Goal: Task Accomplishment & Management: Use online tool/utility

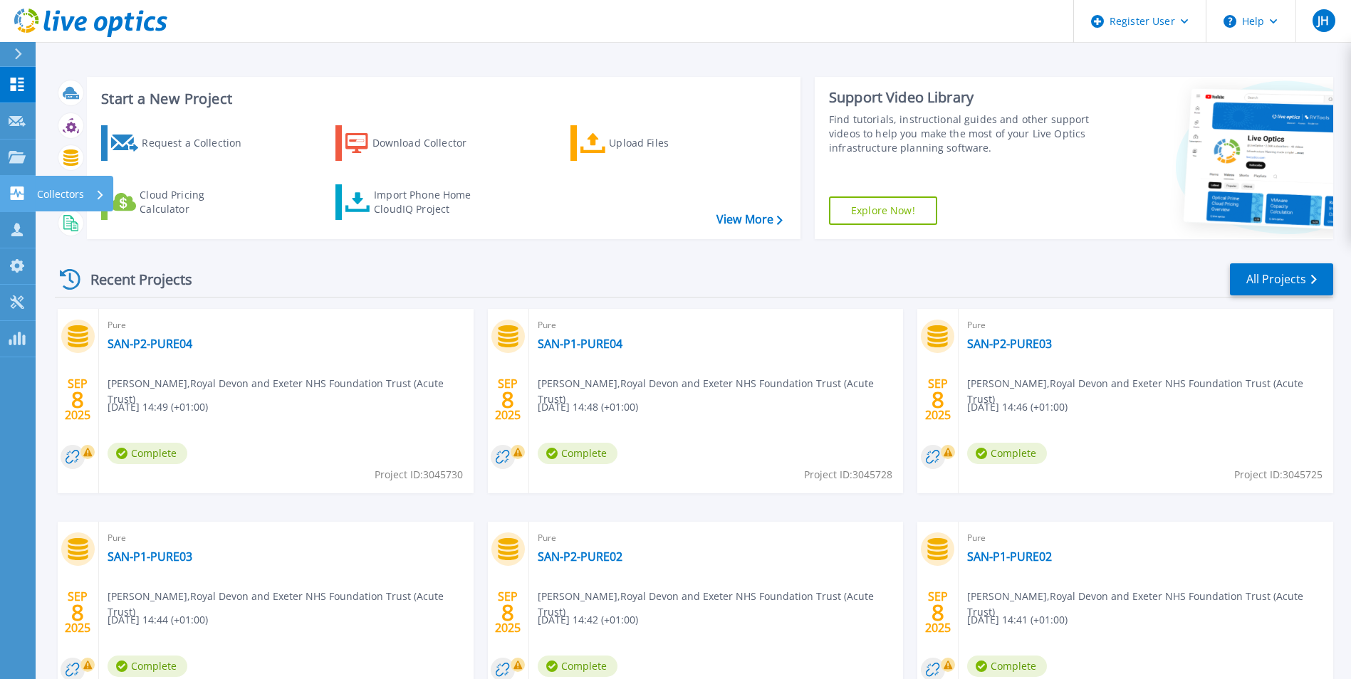
click at [19, 190] on icon at bounding box center [18, 194] width 14 height 14
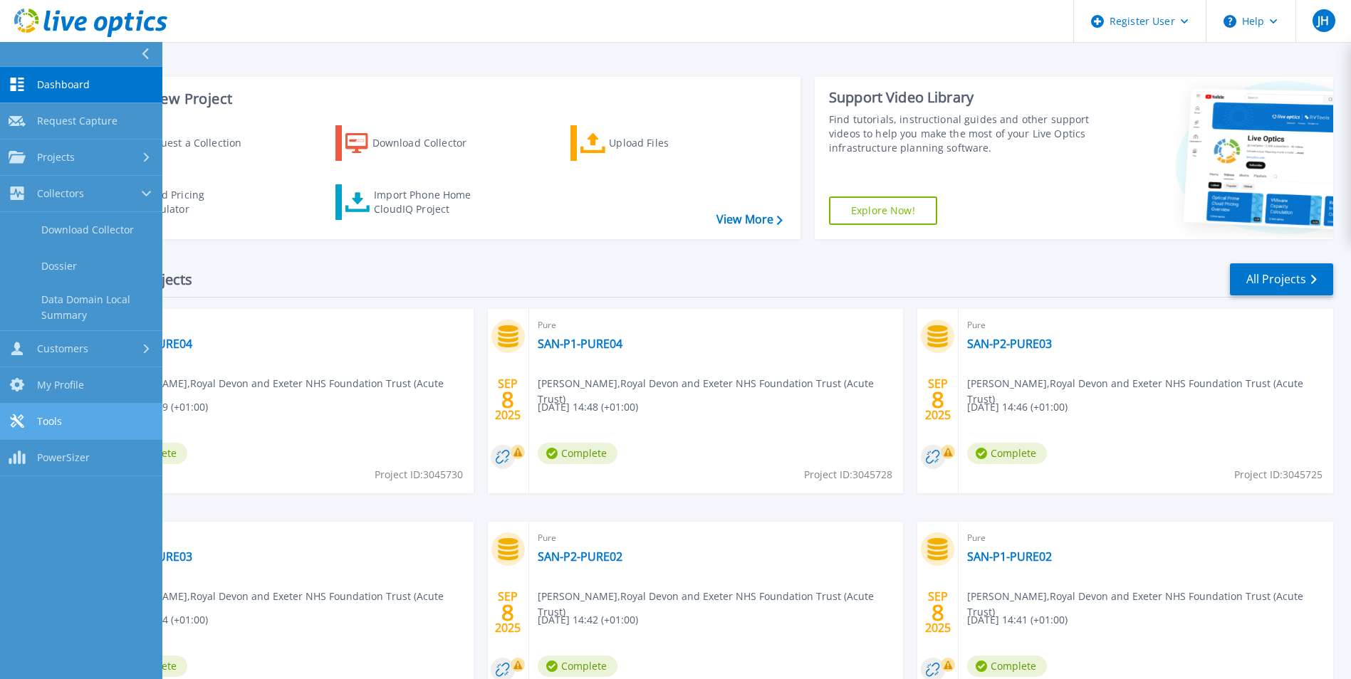
click at [55, 413] on link "Tools Tools" at bounding box center [81, 422] width 162 height 36
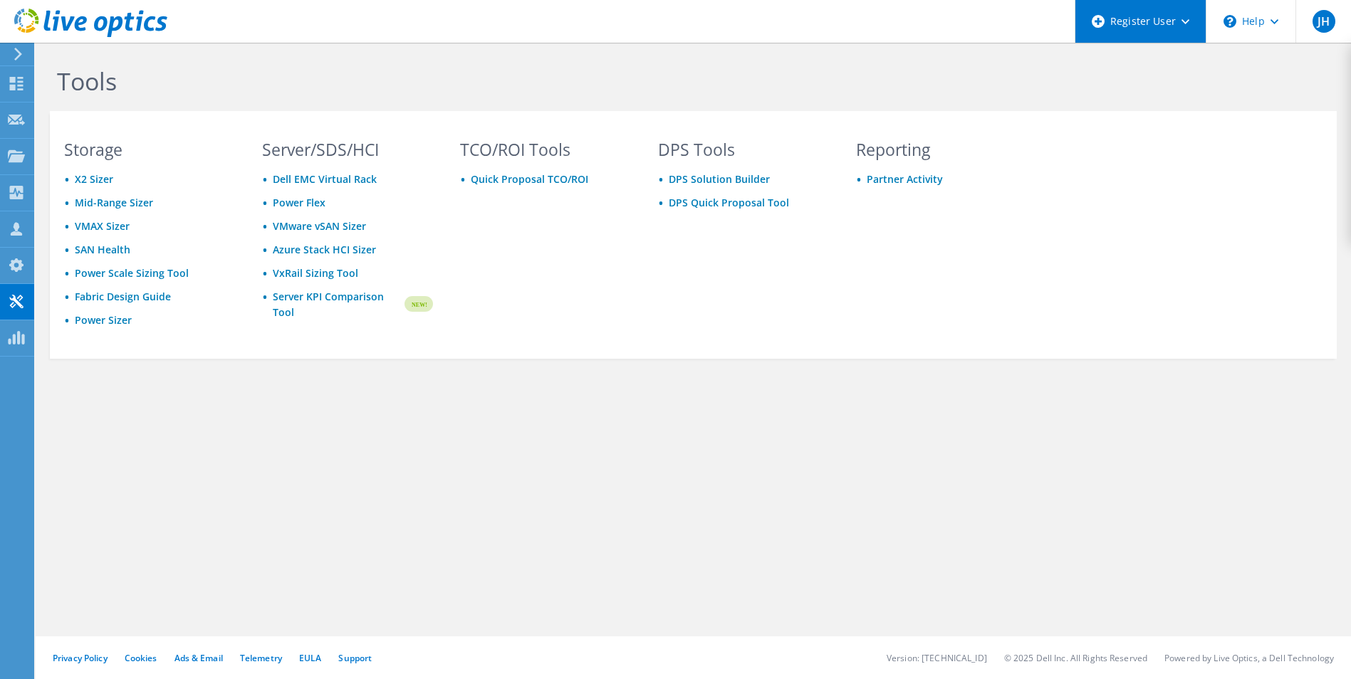
click at [1178, 19] on div "Register User" at bounding box center [1139, 21] width 131 height 43
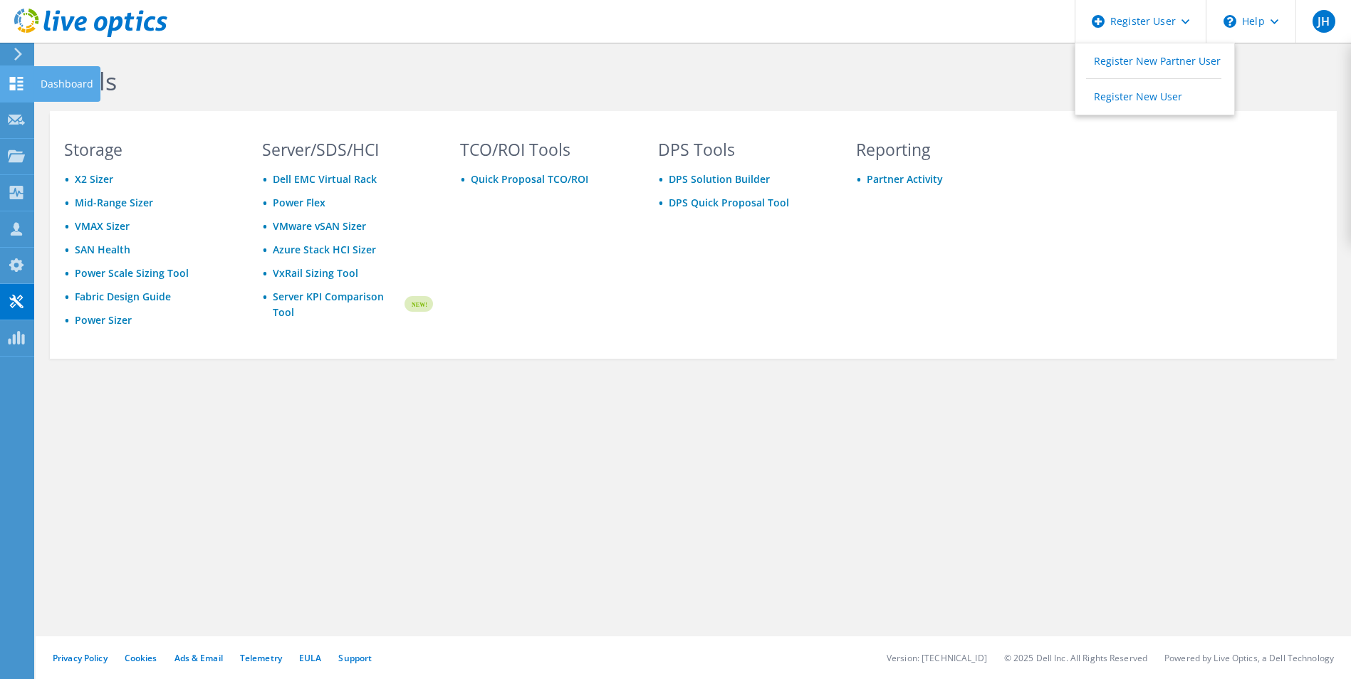
click at [23, 85] on use at bounding box center [17, 84] width 14 height 14
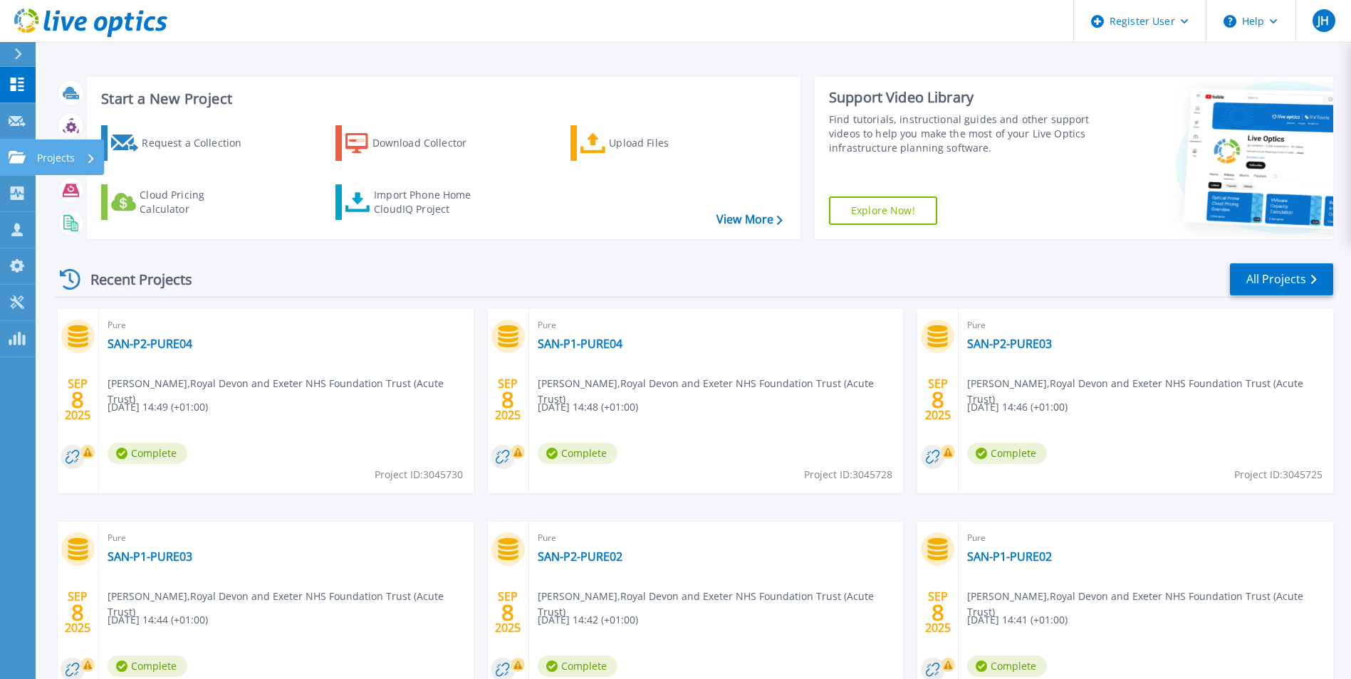
click at [19, 152] on icon at bounding box center [17, 157] width 17 height 12
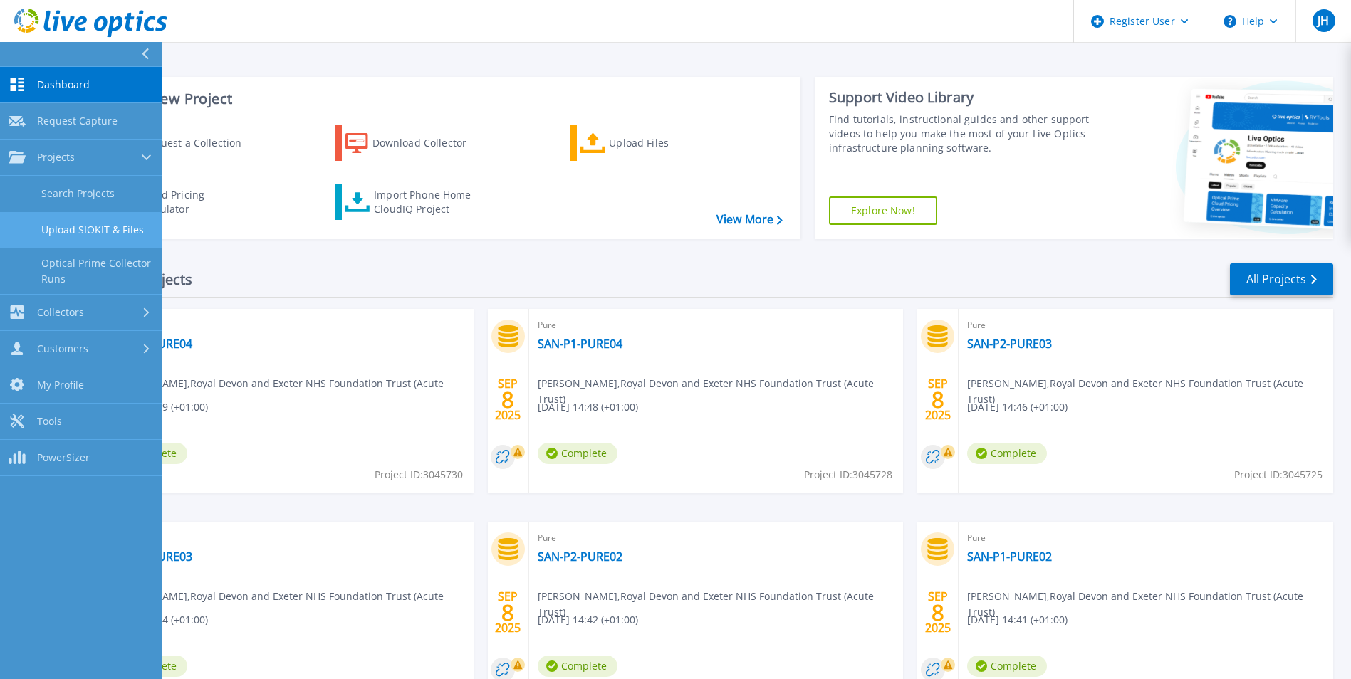
click at [93, 234] on link "Upload SIOKIT & Files" at bounding box center [81, 230] width 162 height 36
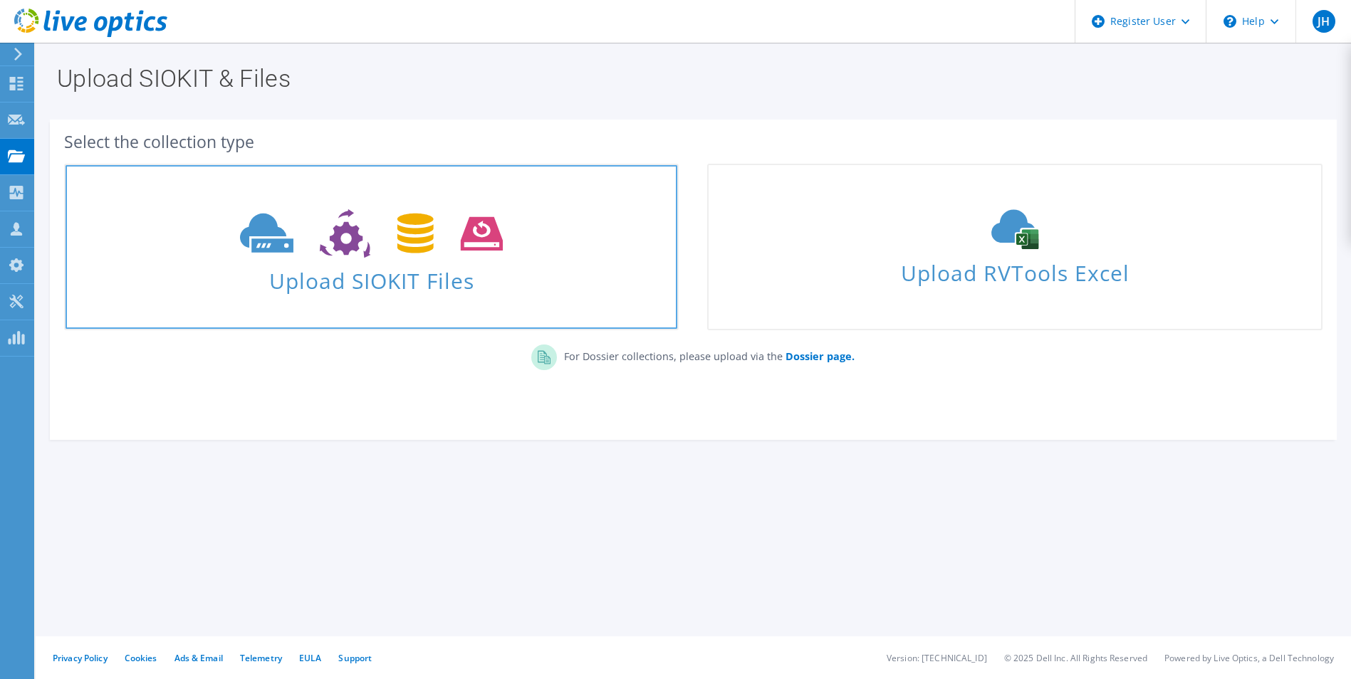
click at [311, 287] on span "Upload SIOKIT Files" at bounding box center [371, 276] width 612 height 31
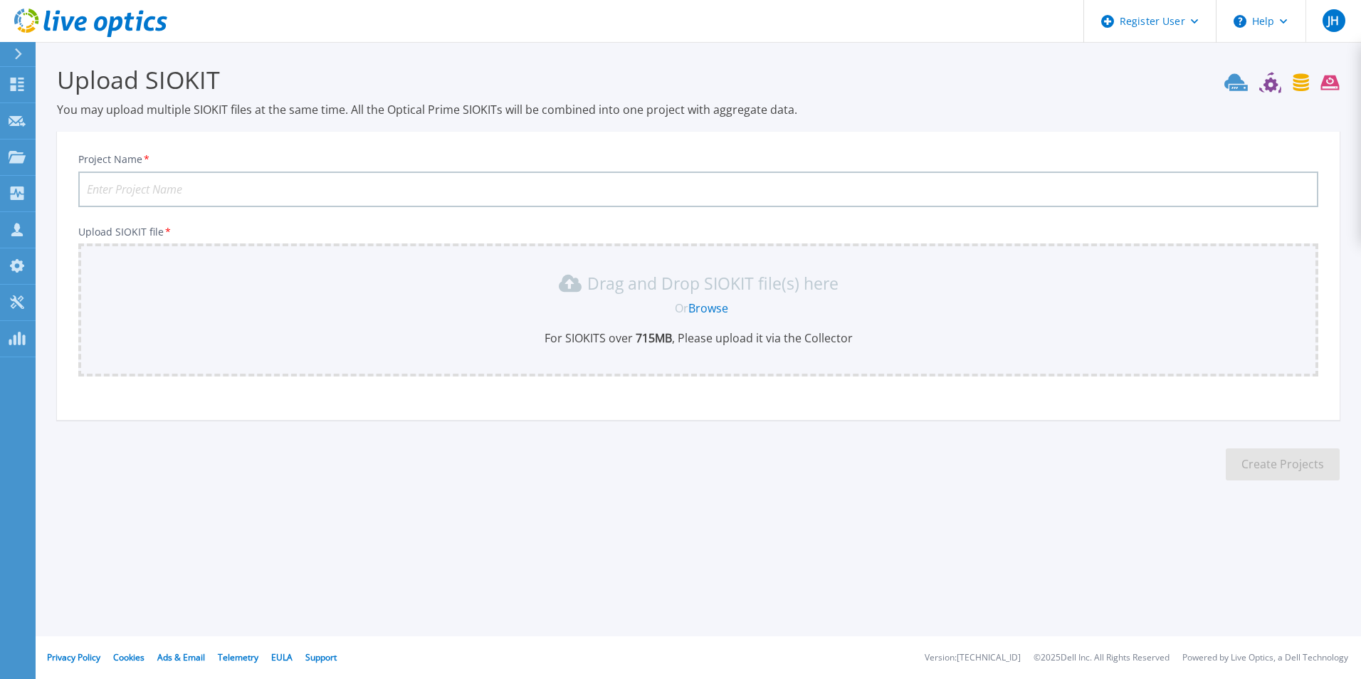
click at [703, 308] on link "Browse" at bounding box center [708, 308] width 40 height 16
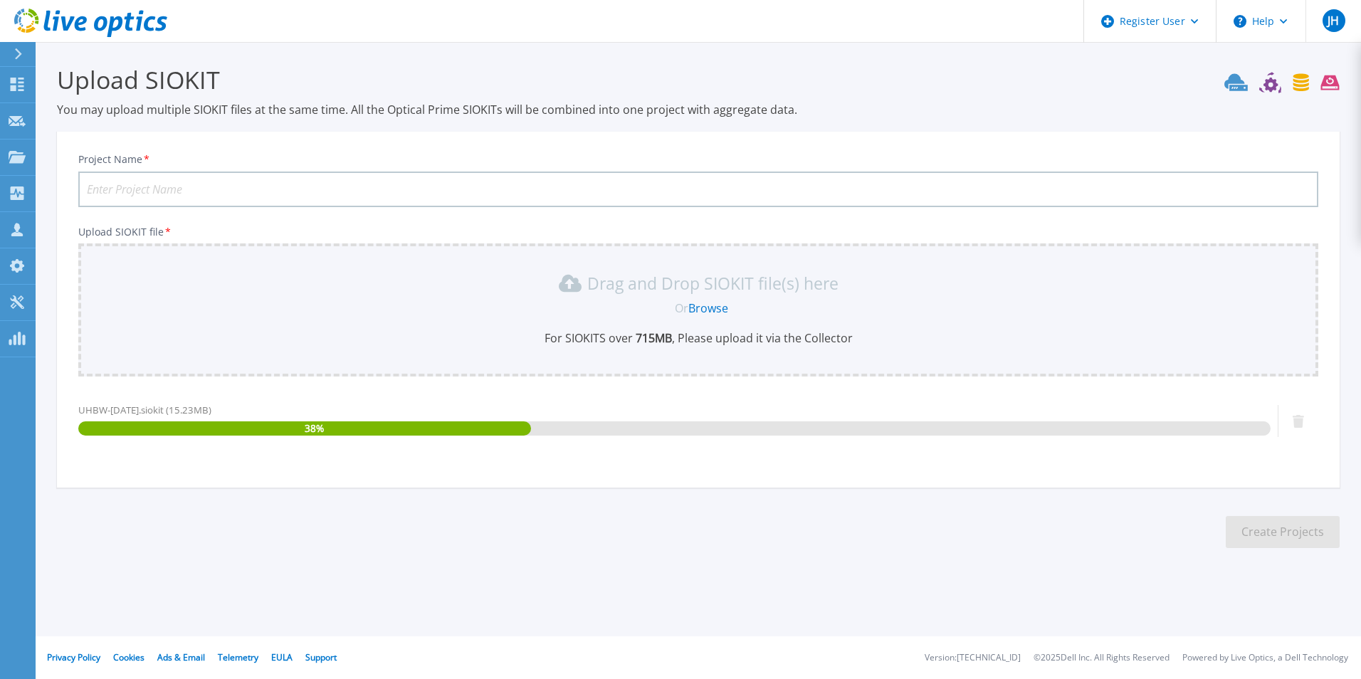
click at [206, 186] on input "Project Name *" at bounding box center [698, 190] width 1240 height 36
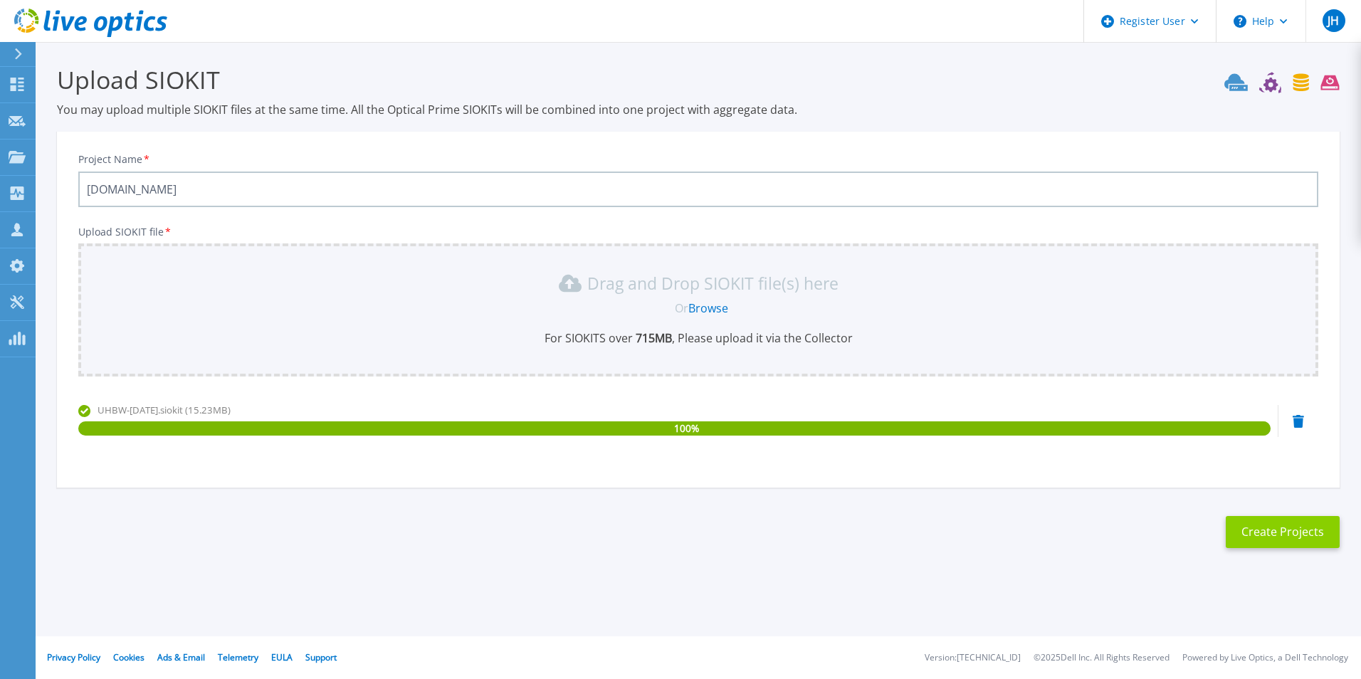
type input "ss-vdi-01.ubht.nhs.uk"
click at [1239, 538] on button "Create Projects" at bounding box center [1283, 532] width 114 height 32
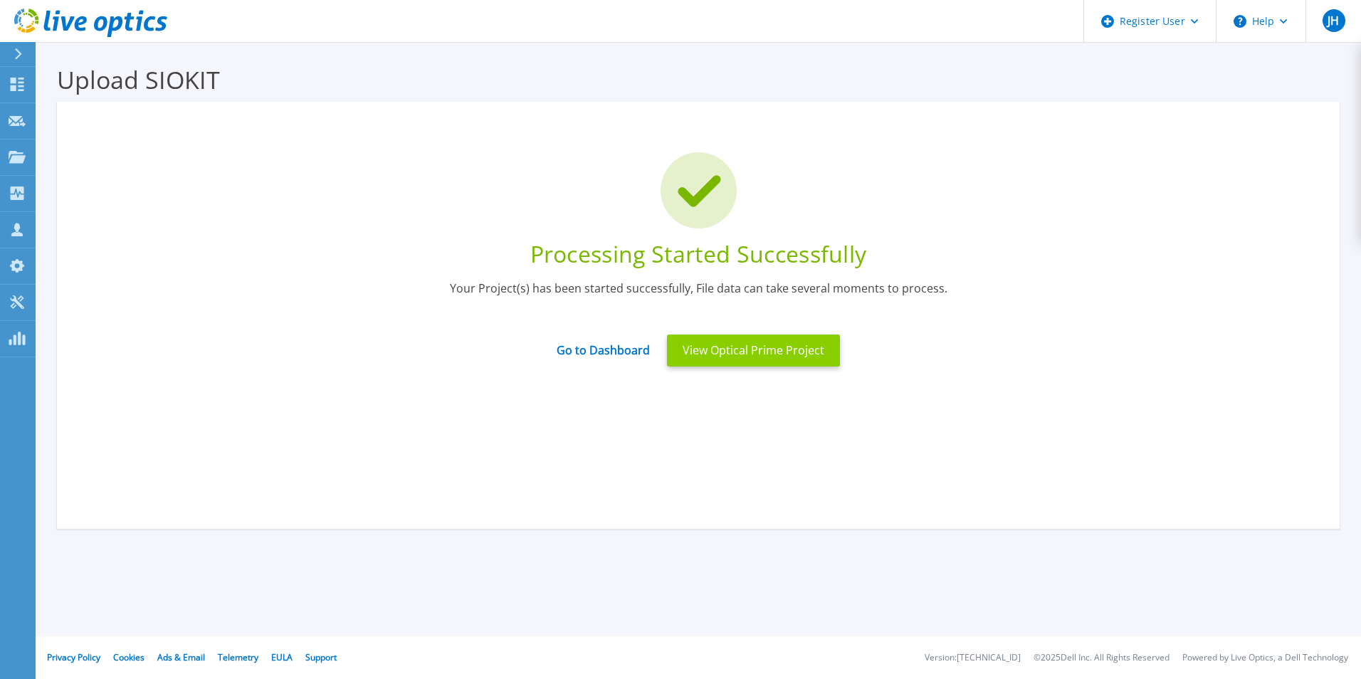
click at [707, 354] on button "View Optical Prime Project" at bounding box center [753, 351] width 173 height 32
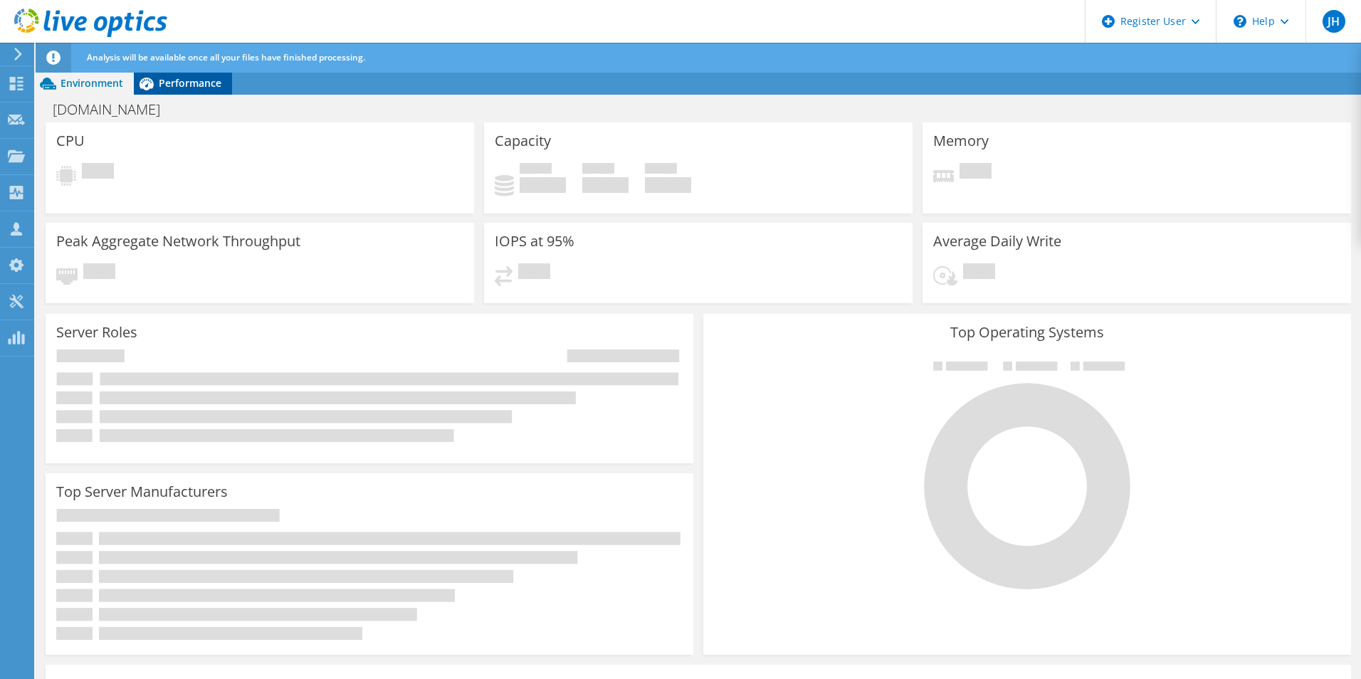
click at [169, 85] on span "Performance" at bounding box center [190, 83] width 63 height 14
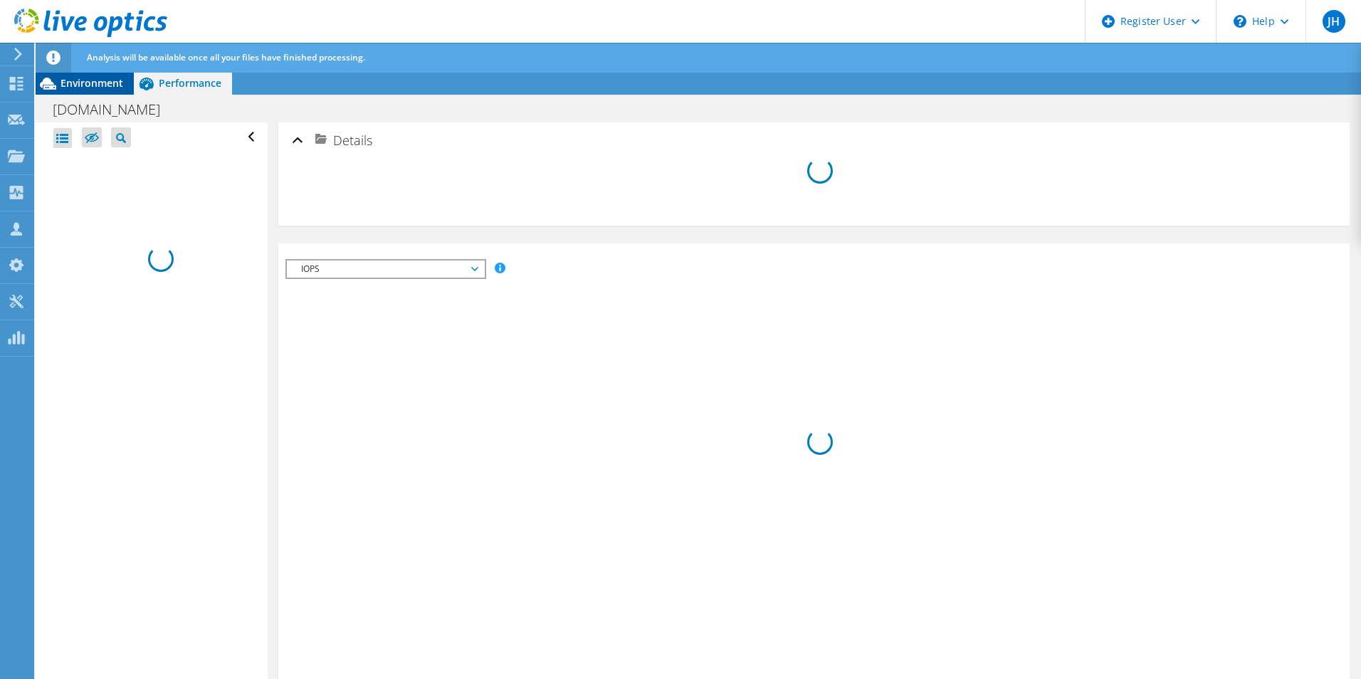
click at [92, 80] on span "Environment" at bounding box center [92, 83] width 63 height 14
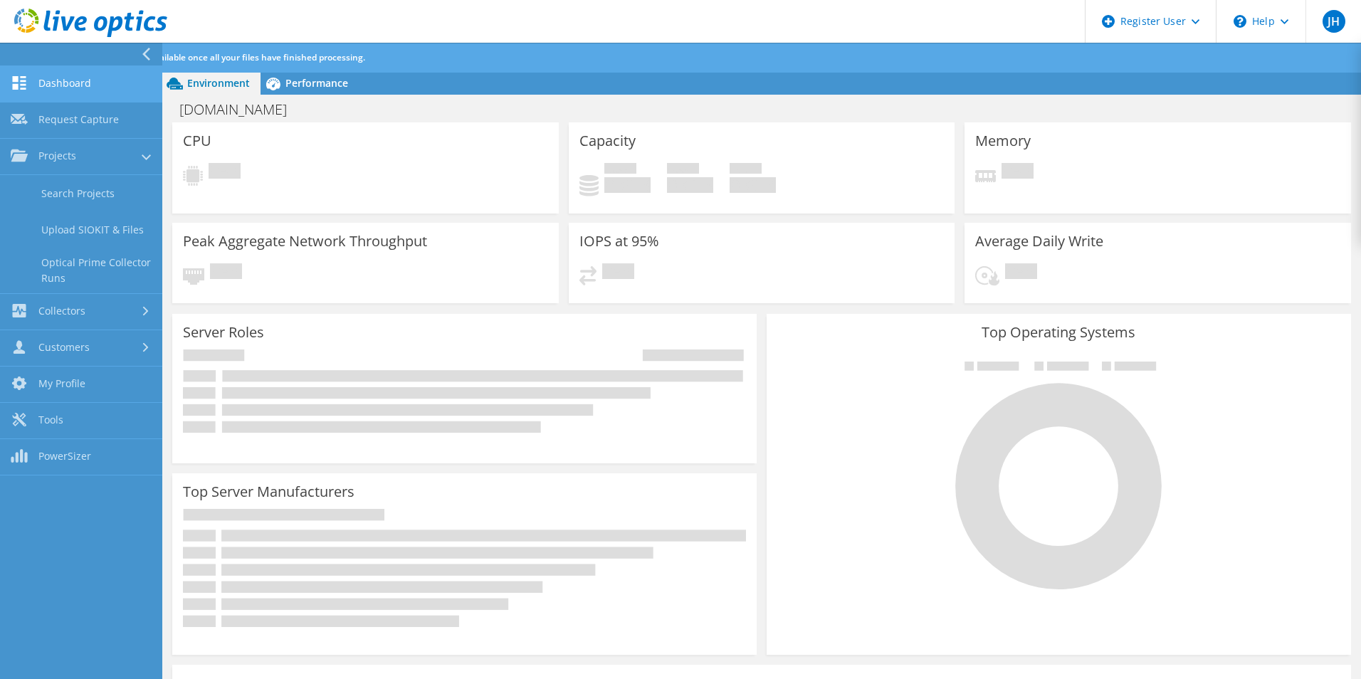
click at [63, 93] on link "Dashboard" at bounding box center [81, 84] width 162 height 36
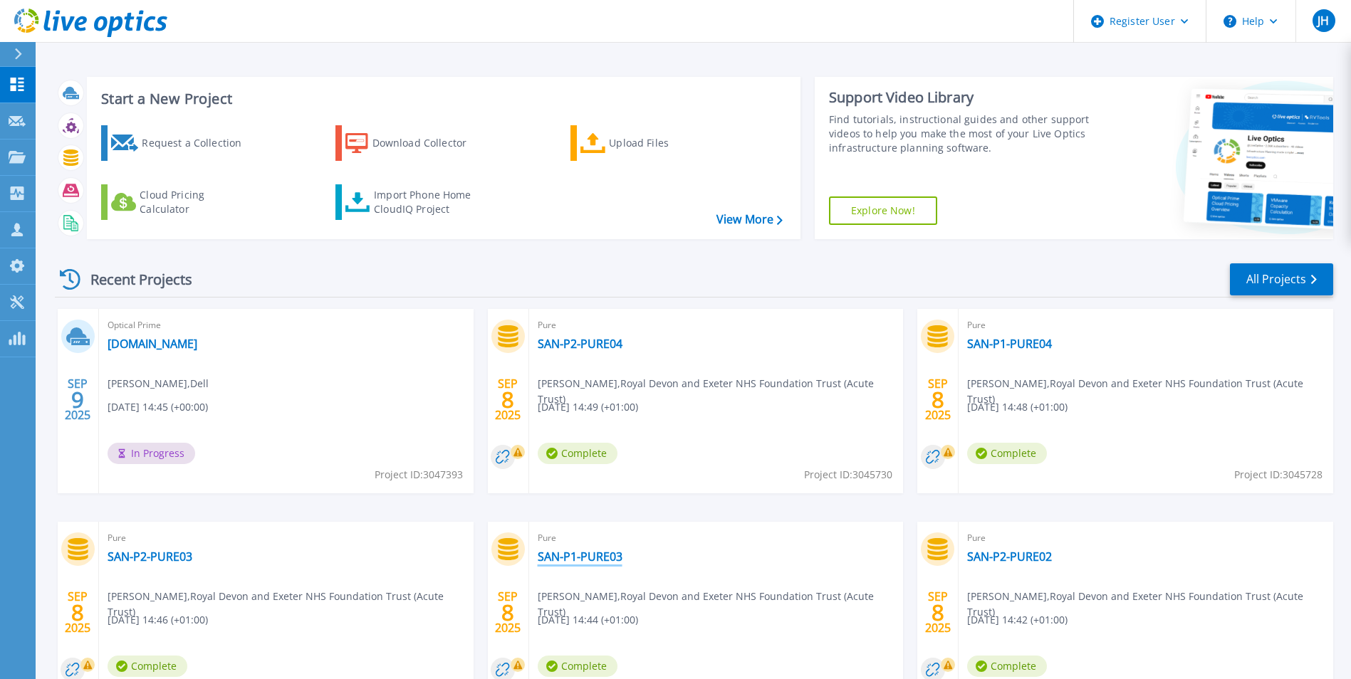
click at [599, 559] on link "SAN-P1-PURE03" at bounding box center [580, 557] width 85 height 14
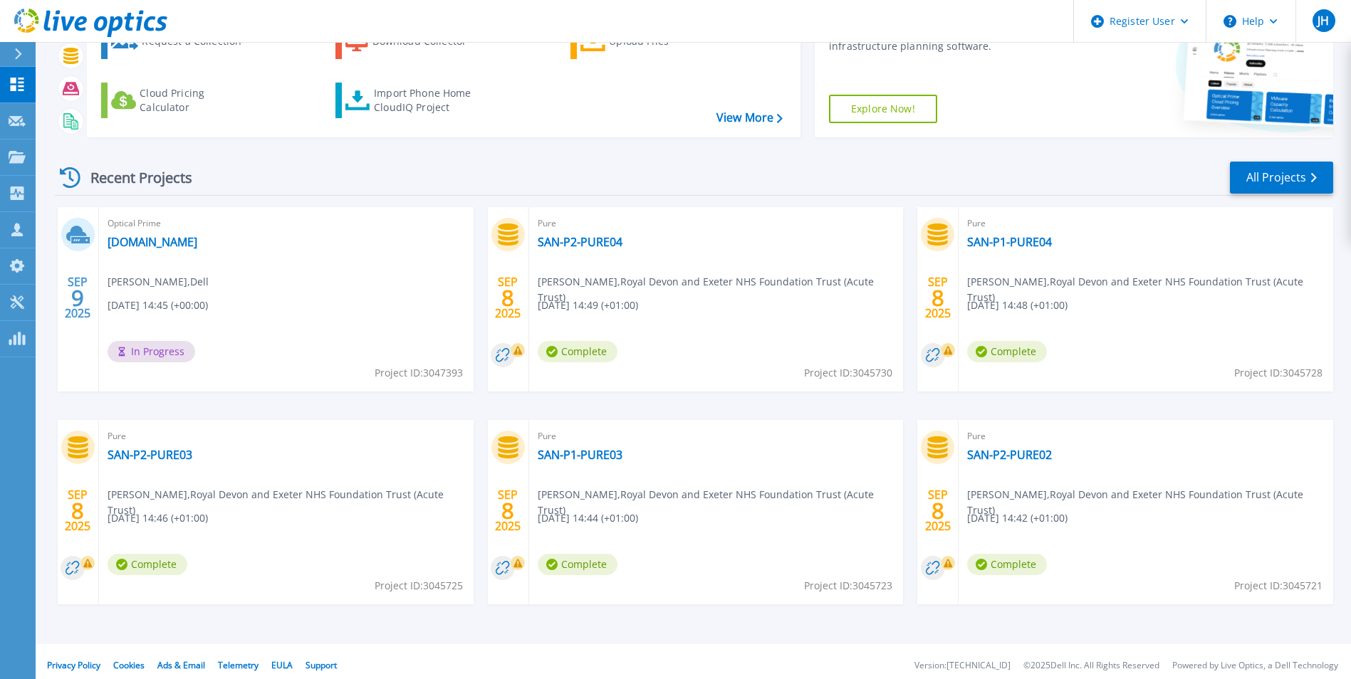
scroll to position [110, 0]
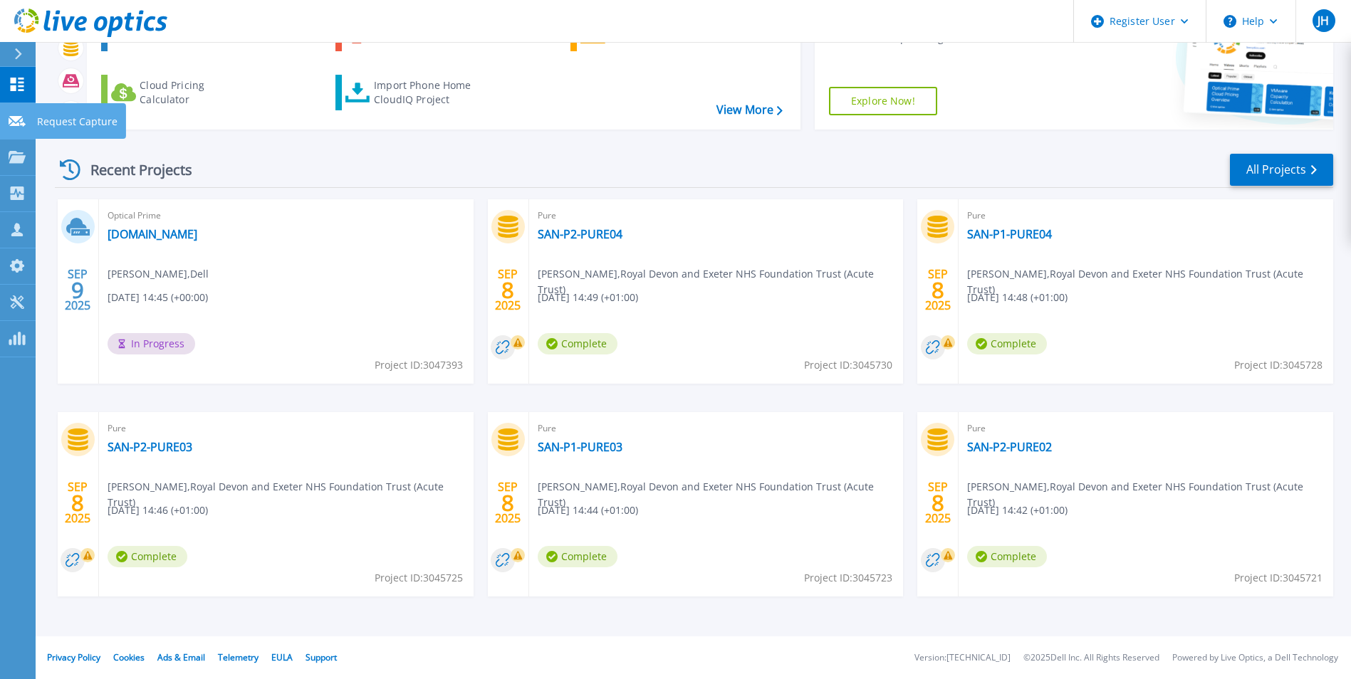
click at [17, 119] on icon at bounding box center [17, 121] width 17 height 11
click at [13, 166] on link "Projects Projects" at bounding box center [18, 158] width 36 height 36
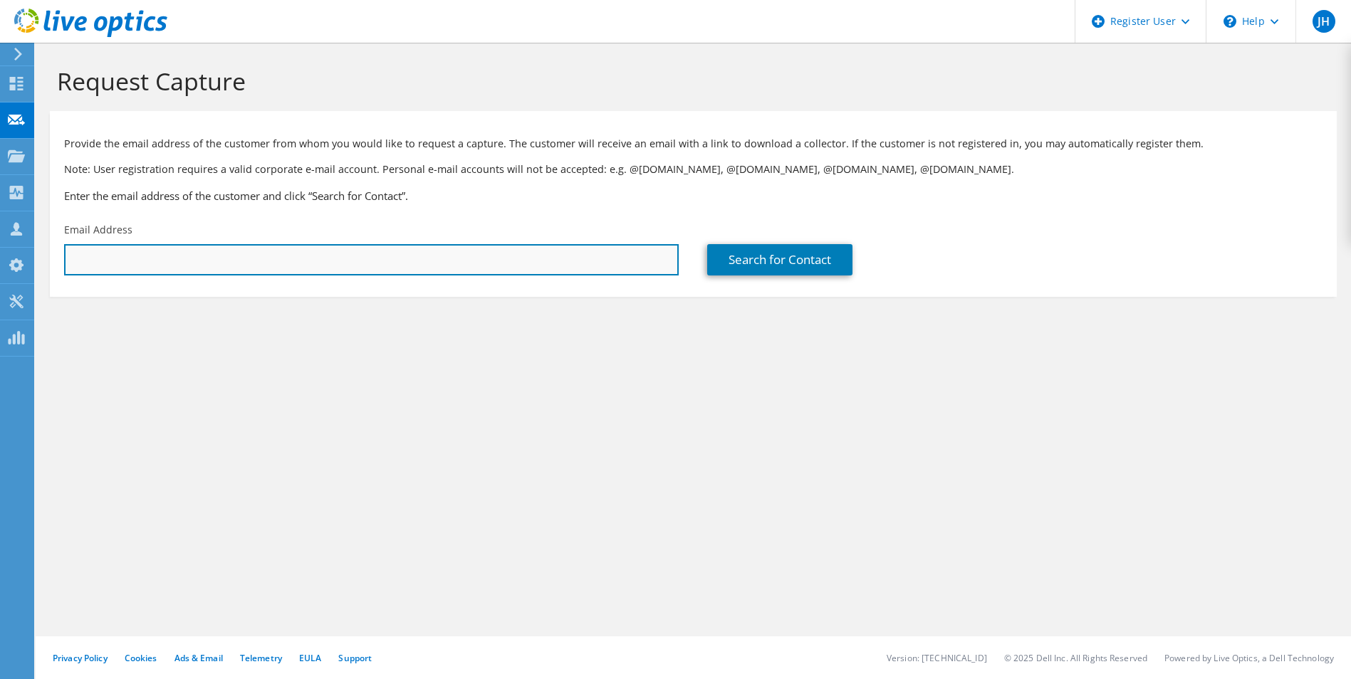
click at [187, 252] on input "text" at bounding box center [371, 259] width 614 height 31
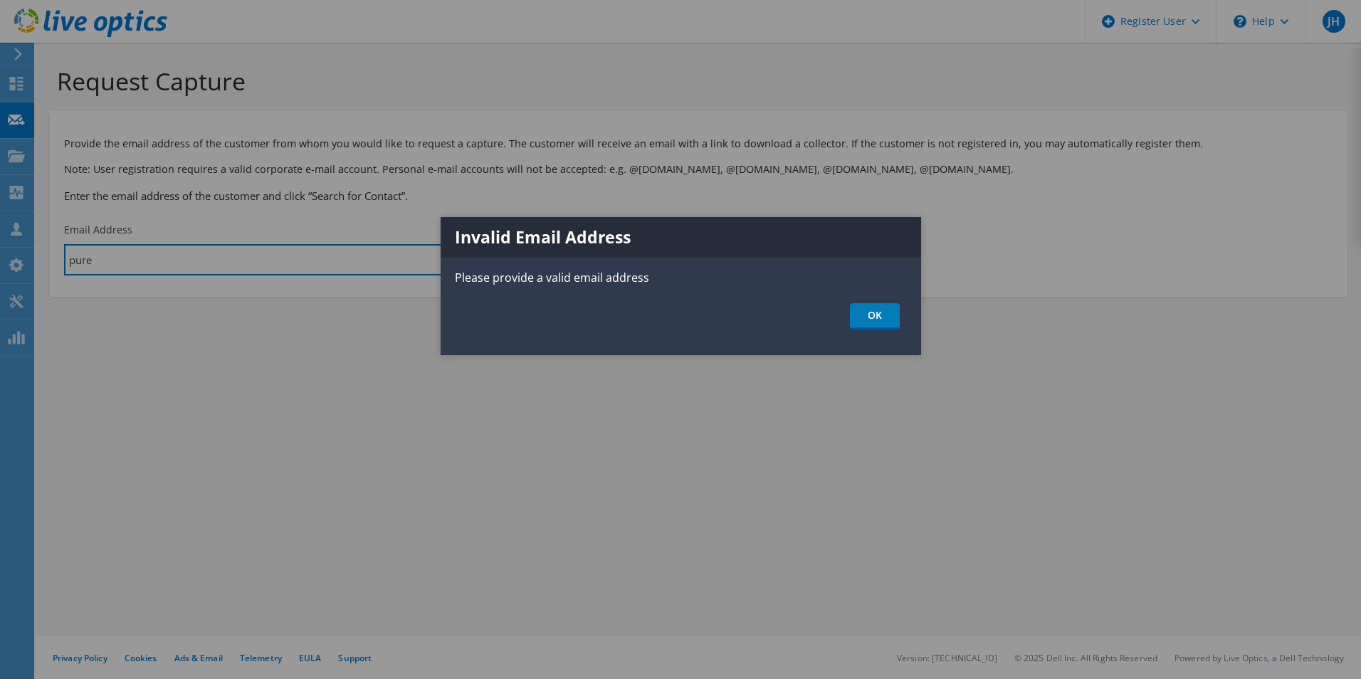
type input "pure"
click at [20, 187] on div at bounding box center [680, 339] width 1361 height 679
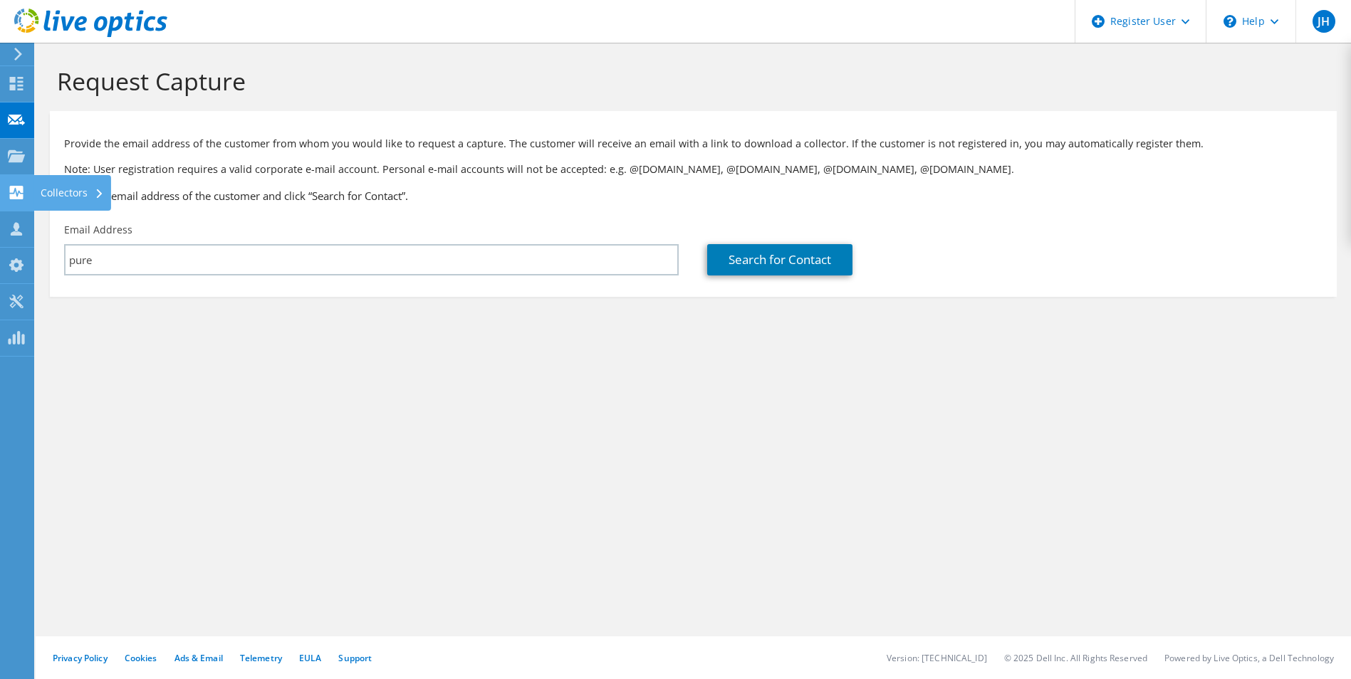
click at [15, 192] on div "JH Dell User Jamie Harris Jamie.Harris@dell.com Dell My Profile Log Out \n Help…" at bounding box center [675, 339] width 1351 height 679
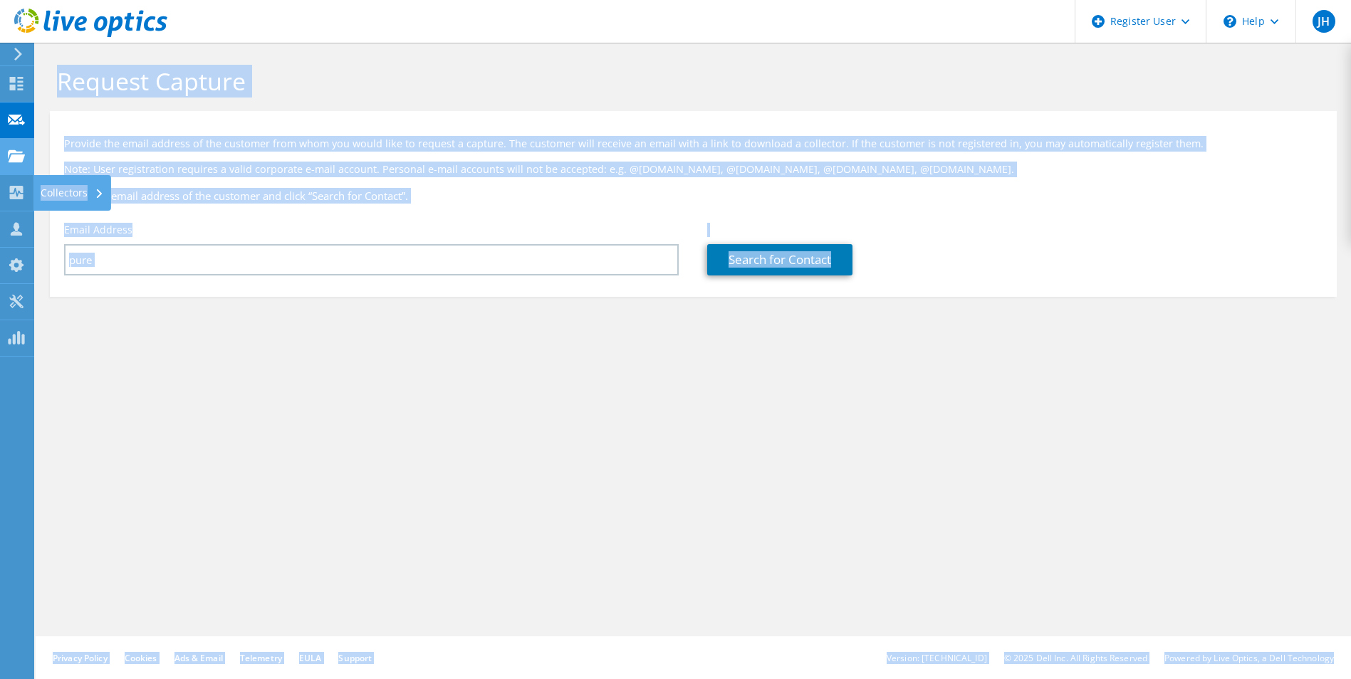
drag, startPoint x: 15, startPoint y: 192, endPoint x: 6, endPoint y: 162, distance: 32.0
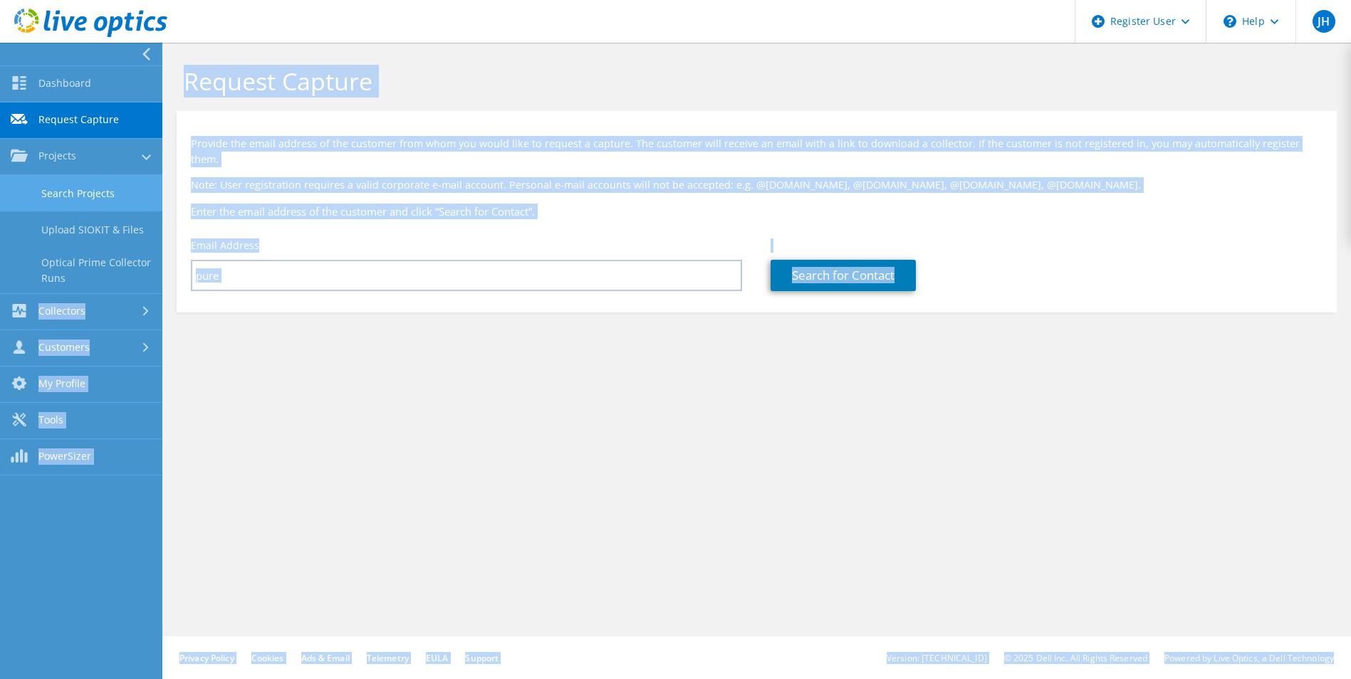
click at [33, 183] on link "Search Projects" at bounding box center [81, 193] width 162 height 36
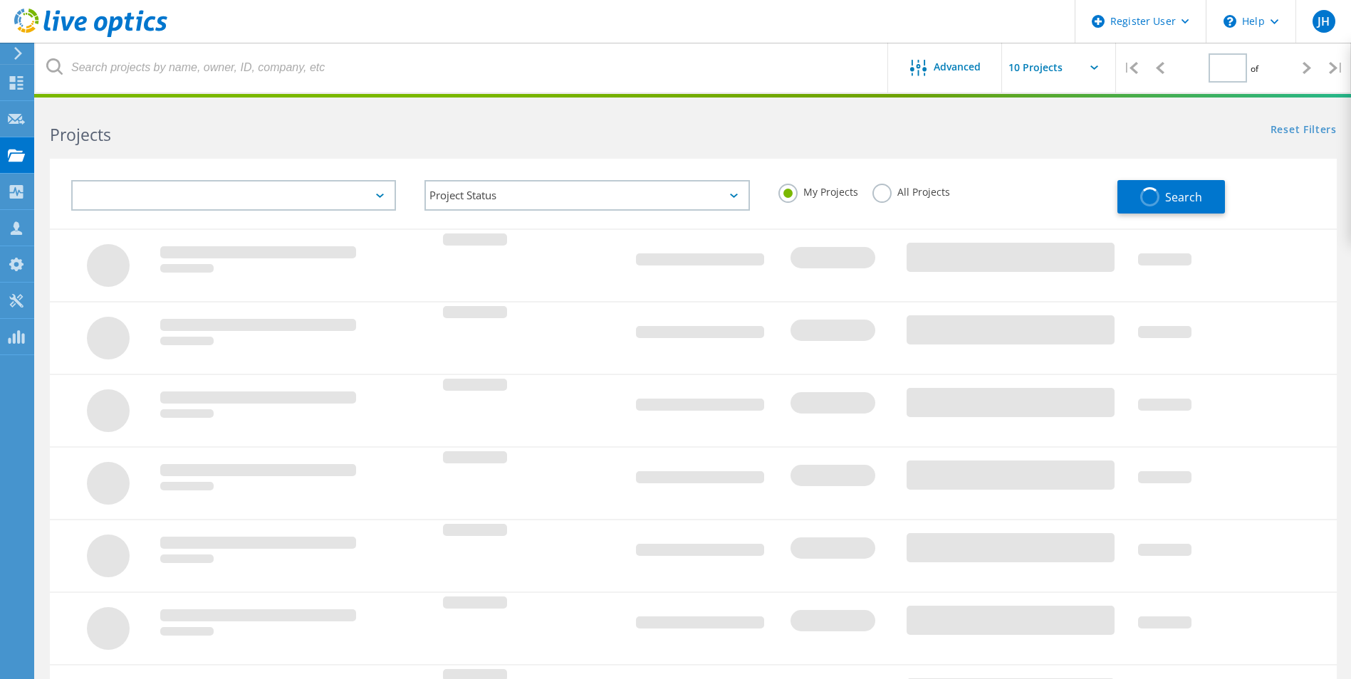
type input "1"
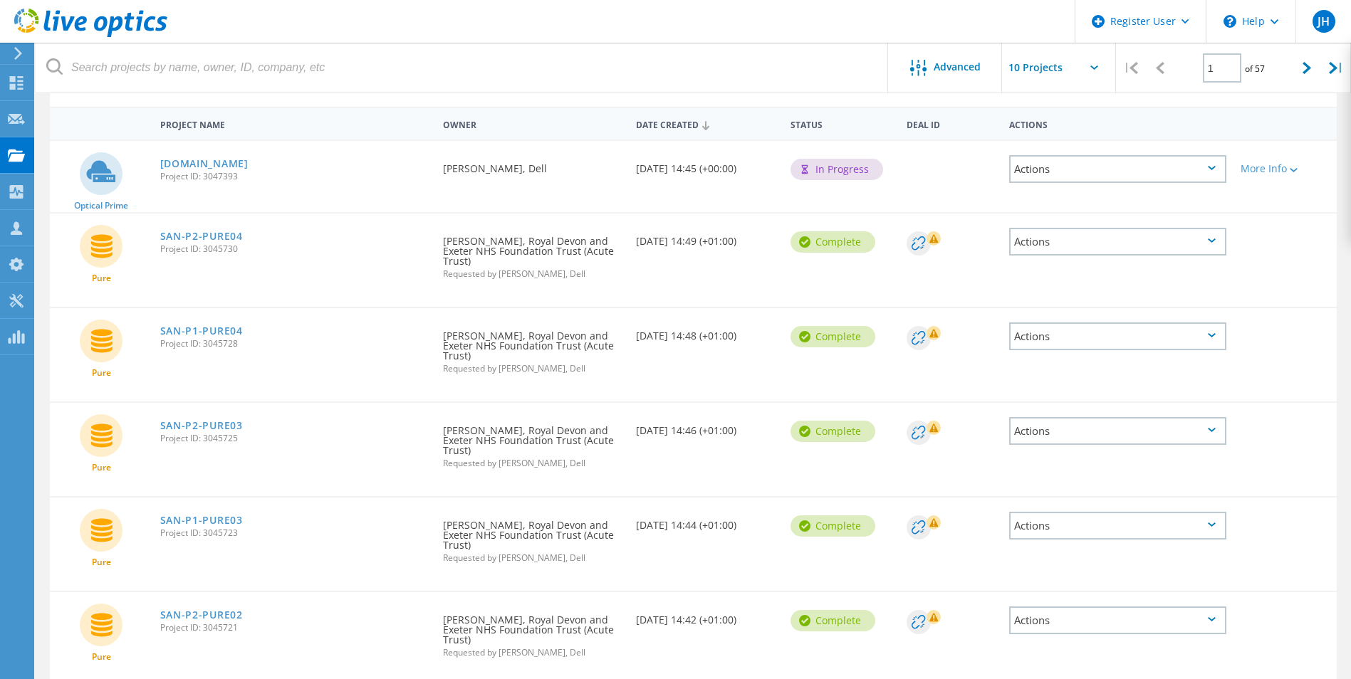
scroll to position [142, 0]
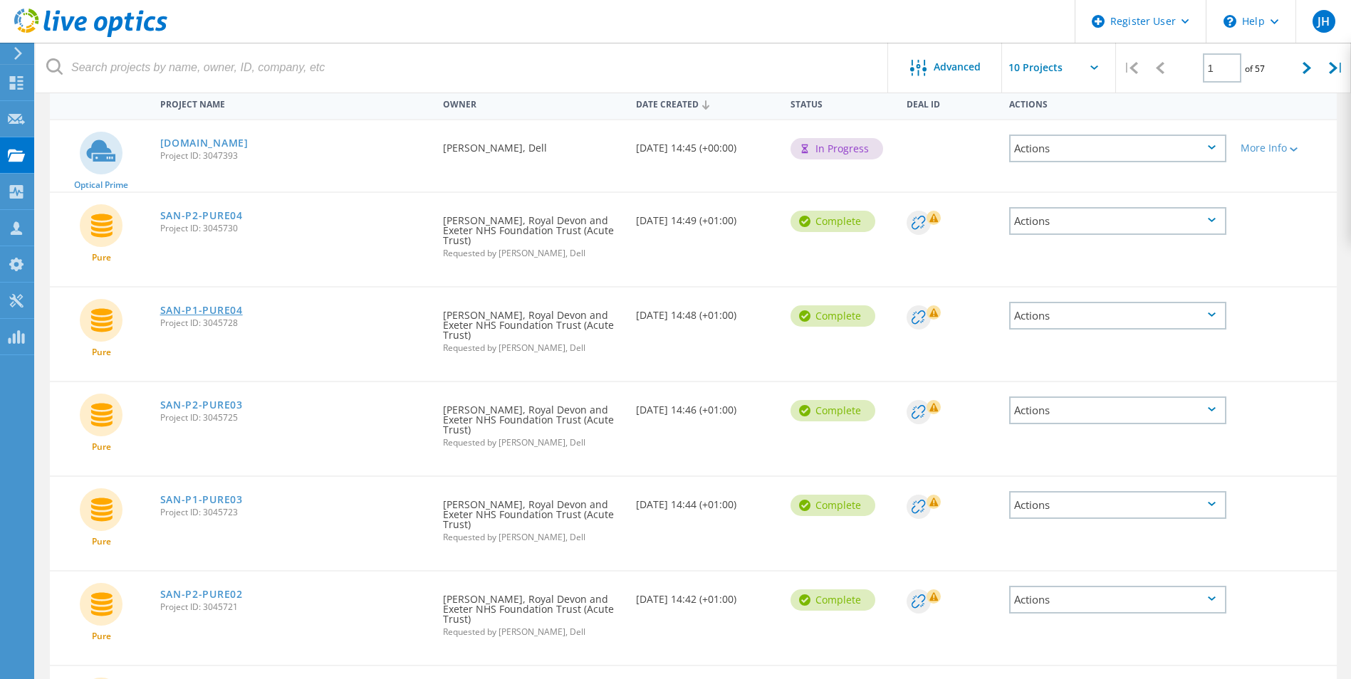
click at [194, 315] on link "SAN-P1-PURE04" at bounding box center [201, 310] width 83 height 10
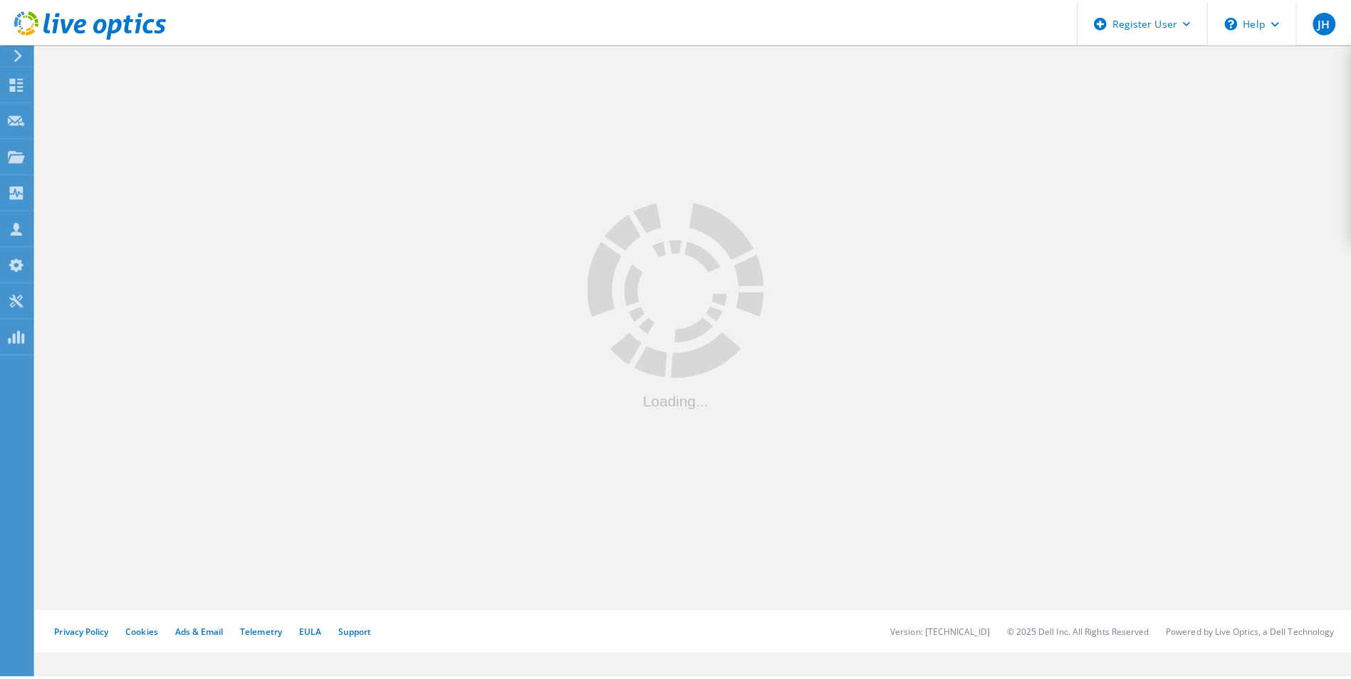
scroll to position [142, 0]
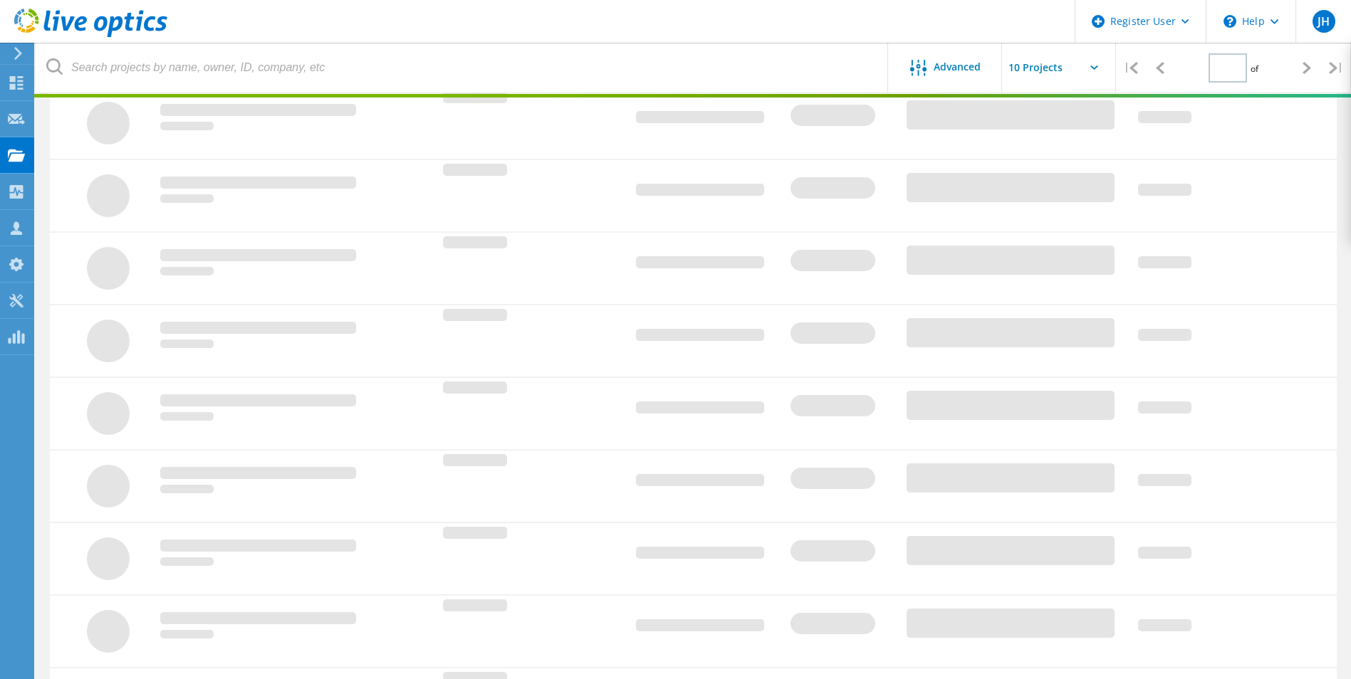
type input "1"
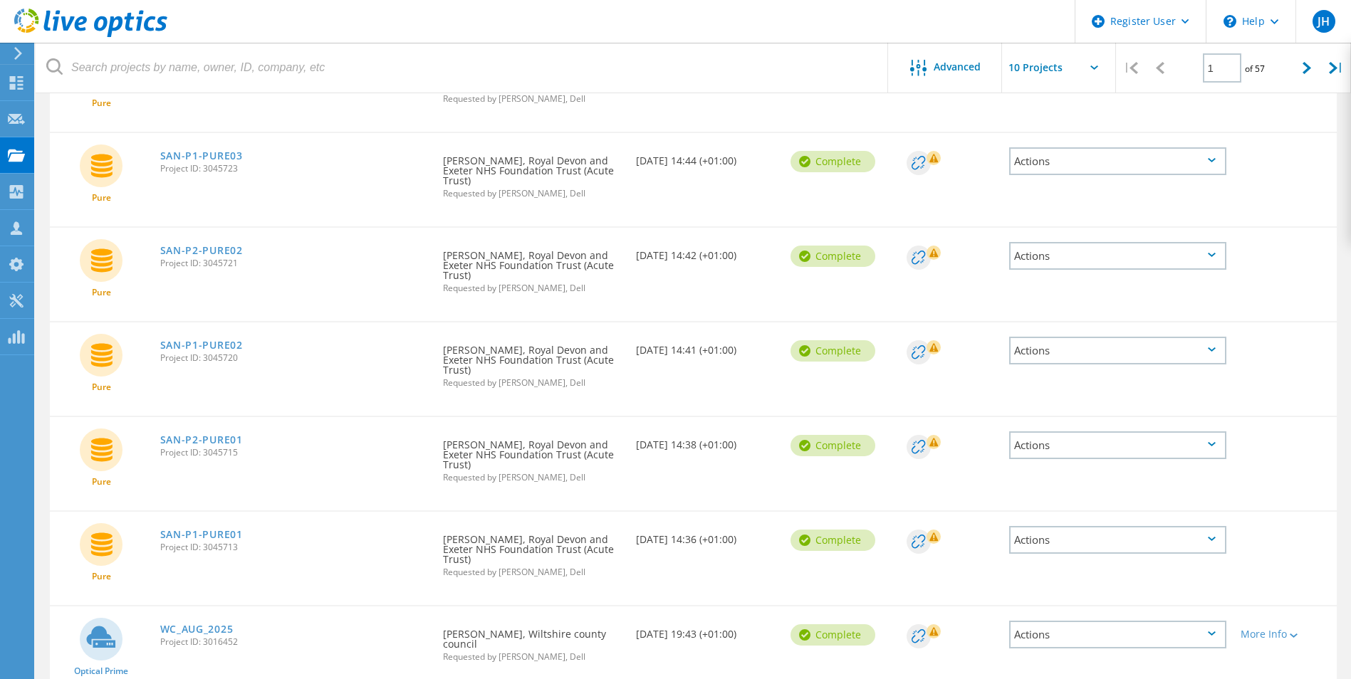
scroll to position [566, 0]
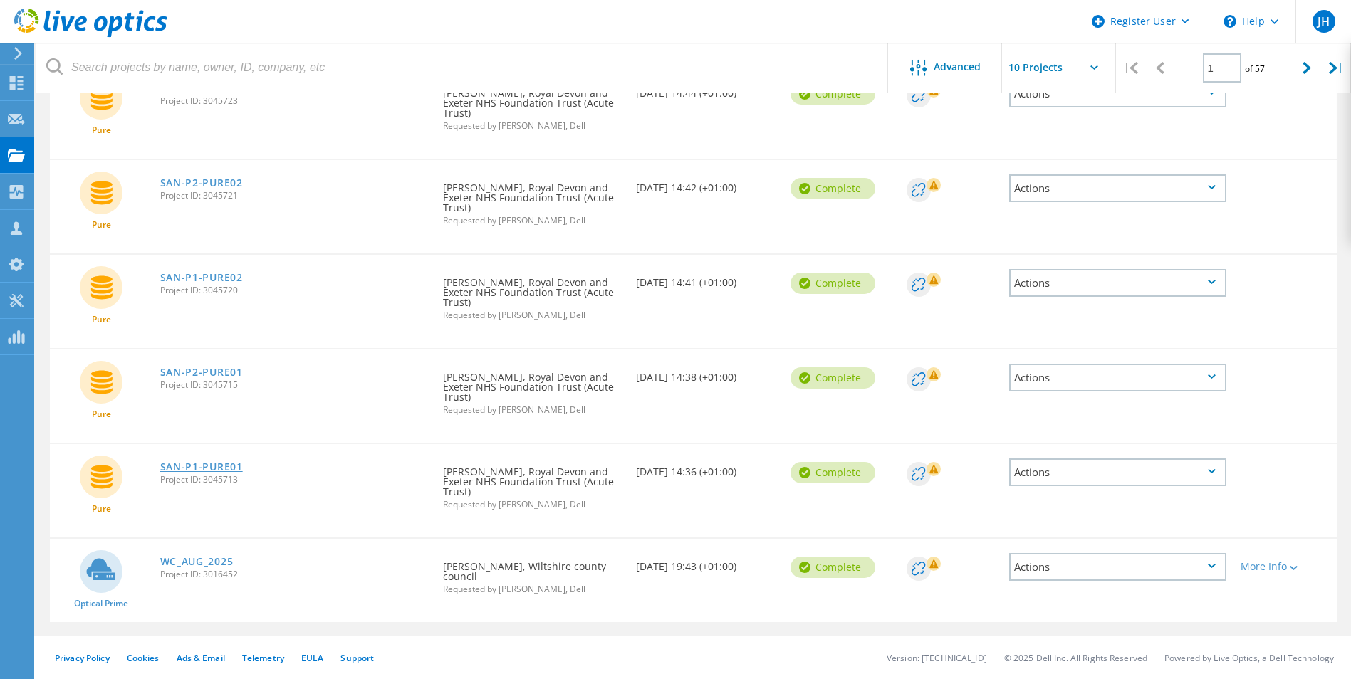
click at [207, 466] on link "SAN-P1-PURE01" at bounding box center [201, 467] width 83 height 10
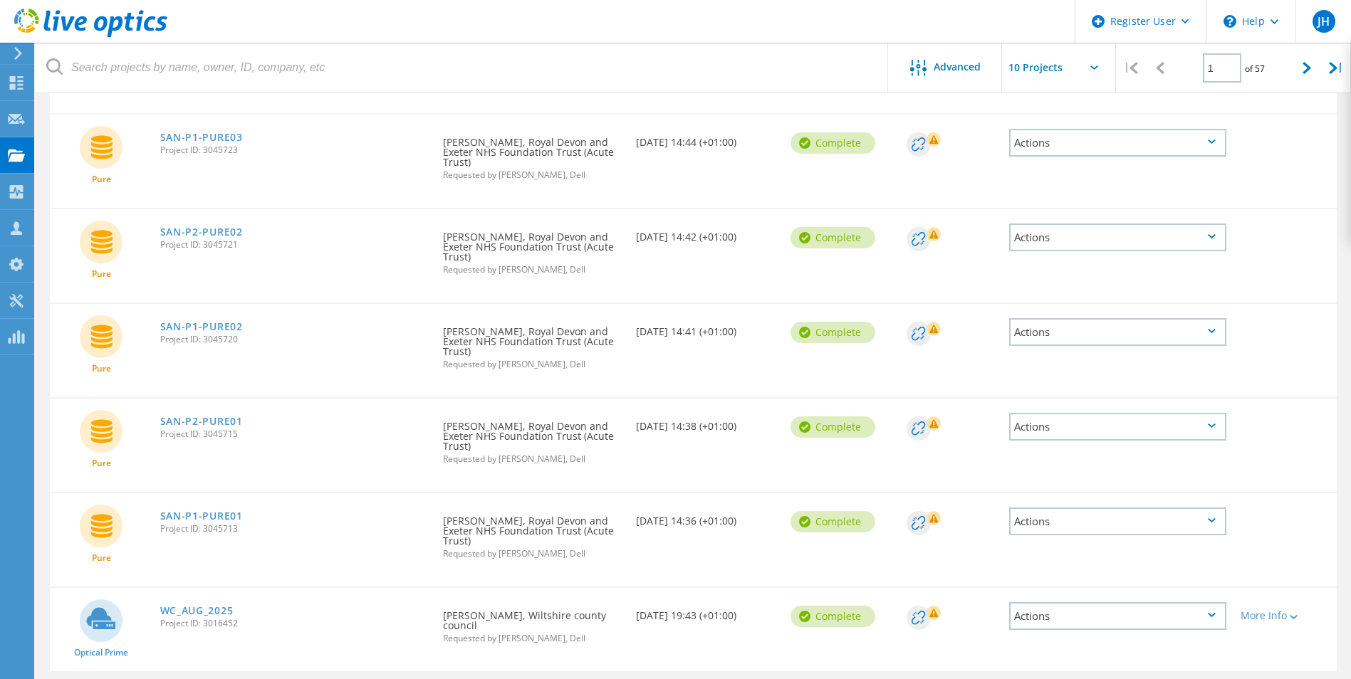
scroll to position [495, 0]
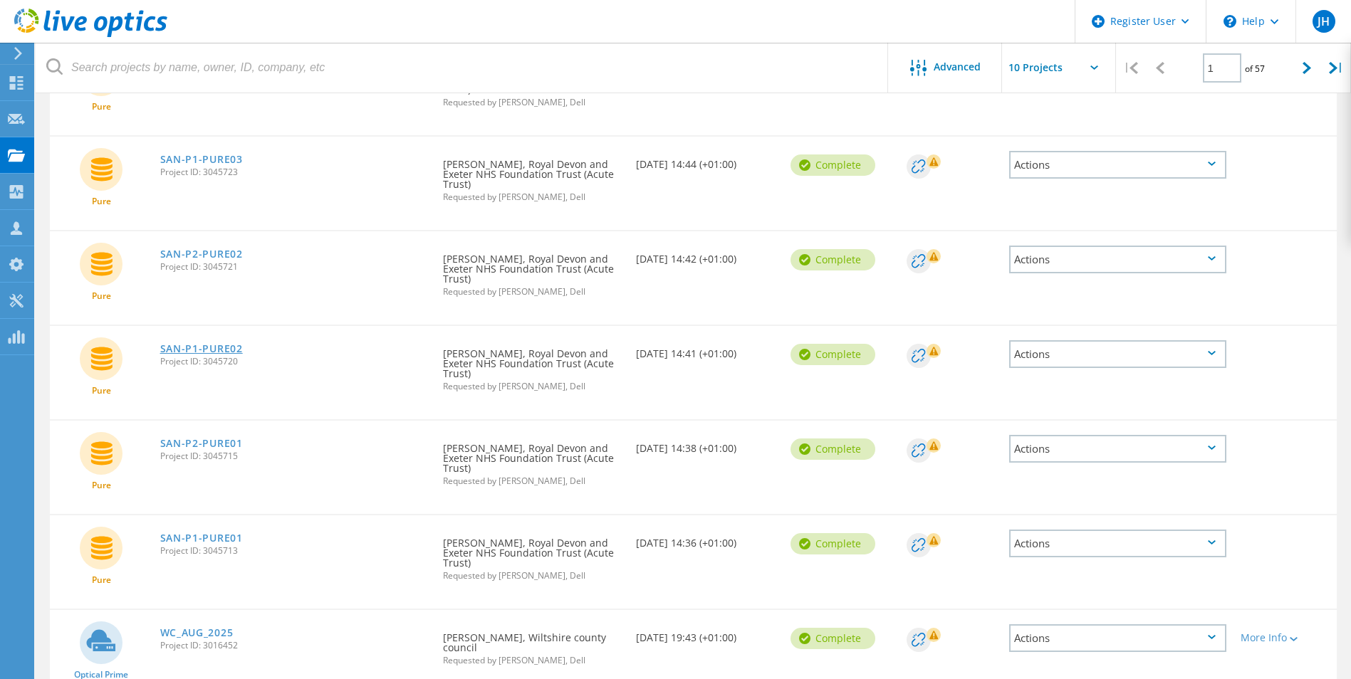
click at [214, 352] on link "SAN-P1-PURE02" at bounding box center [201, 349] width 83 height 10
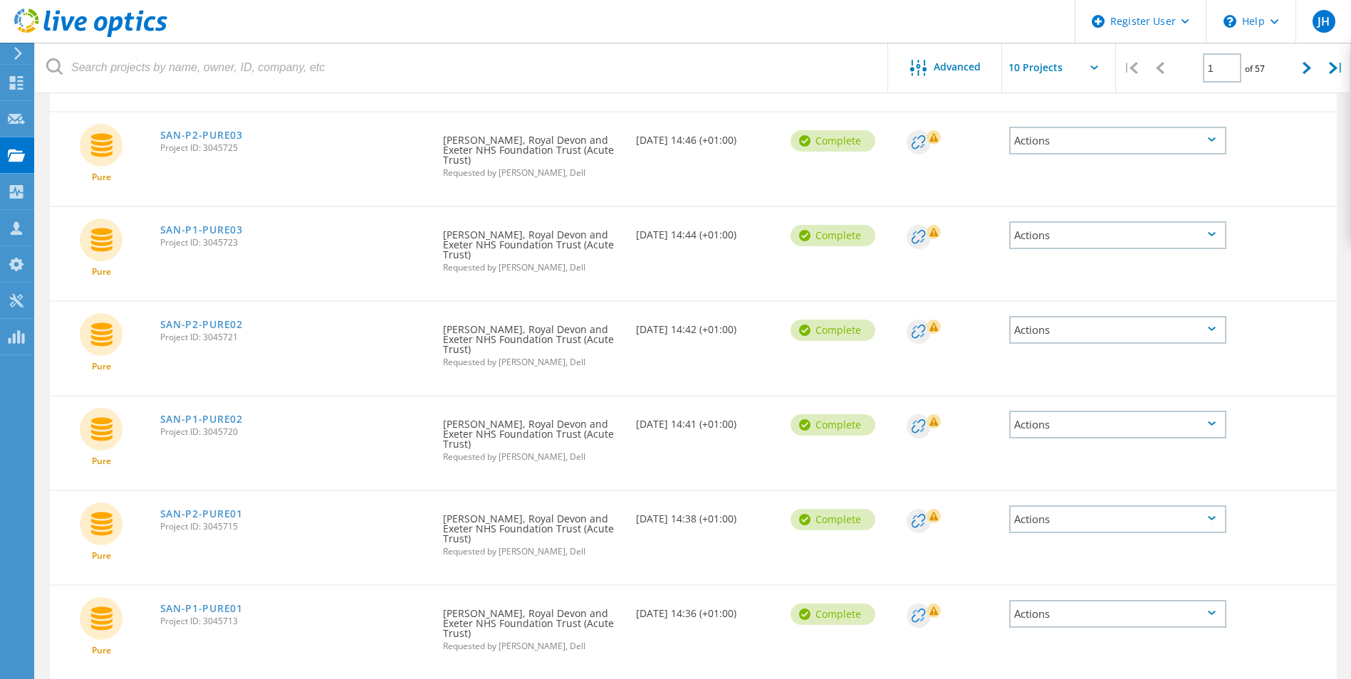
scroll to position [424, 0]
click at [209, 226] on link "SAN-P1-PURE03" at bounding box center [201, 231] width 83 height 10
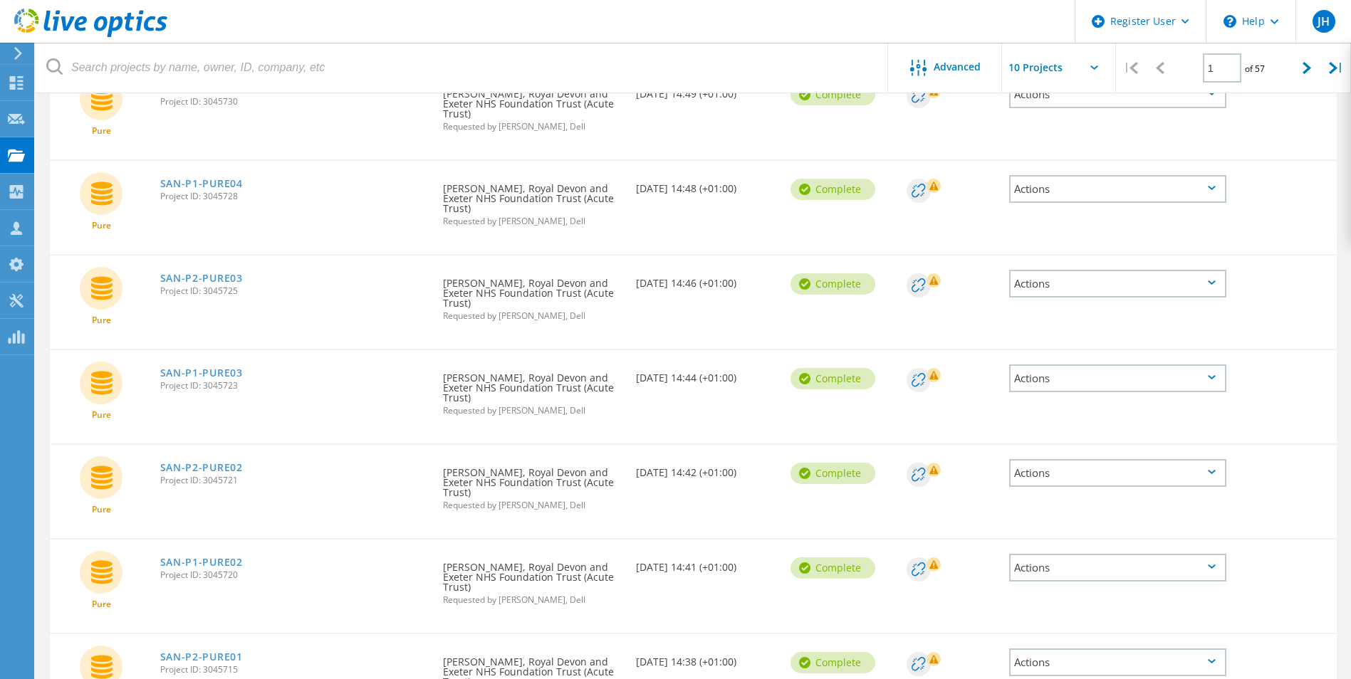
scroll to position [210, 0]
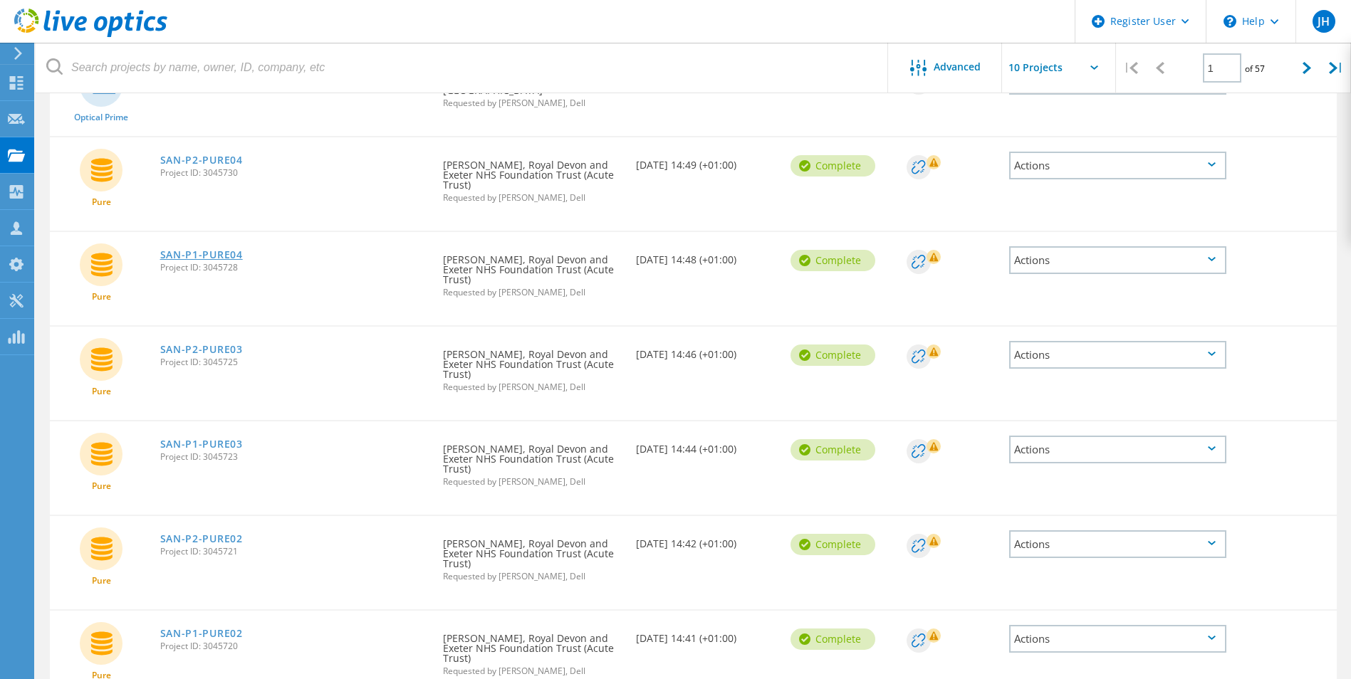
click at [209, 256] on link "SAN-P1-PURE04" at bounding box center [201, 255] width 83 height 10
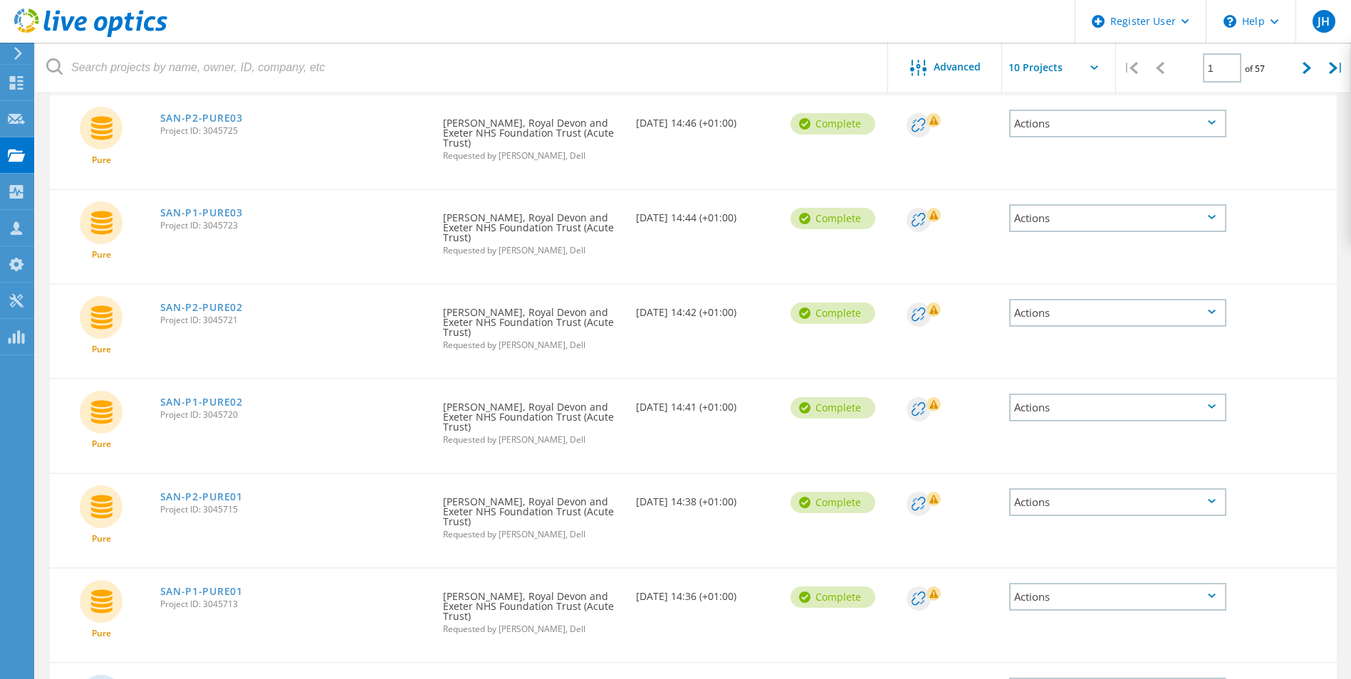
scroll to position [566, 0]
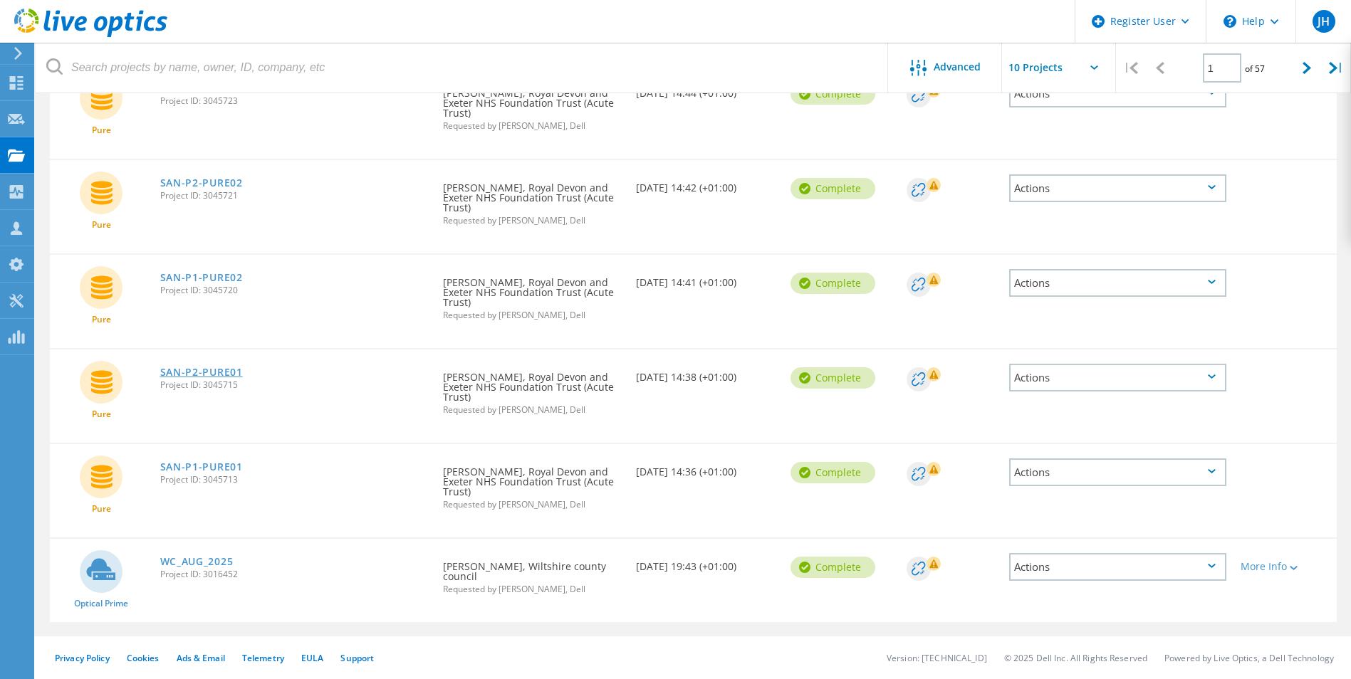
click at [215, 370] on link "SAN-P2-PURE01" at bounding box center [201, 372] width 83 height 10
click at [220, 183] on link "SAN-P2-PURE02" at bounding box center [201, 183] width 83 height 10
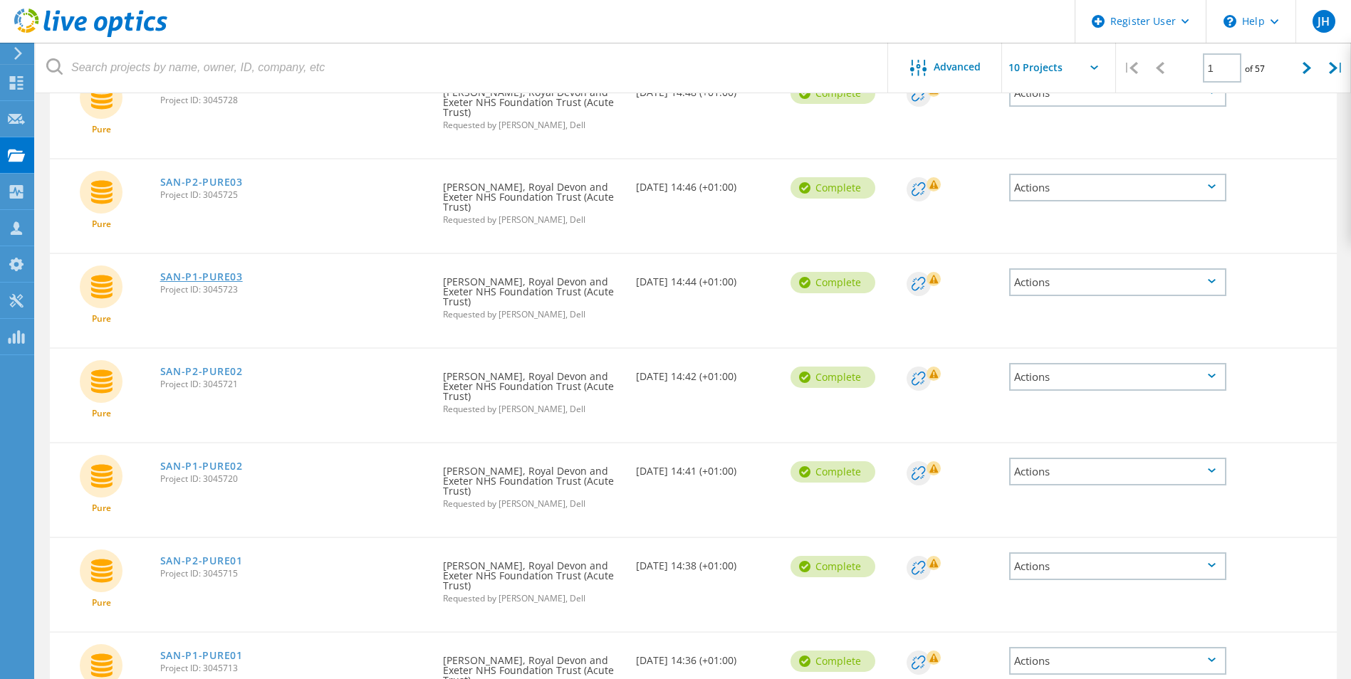
scroll to position [352, 0]
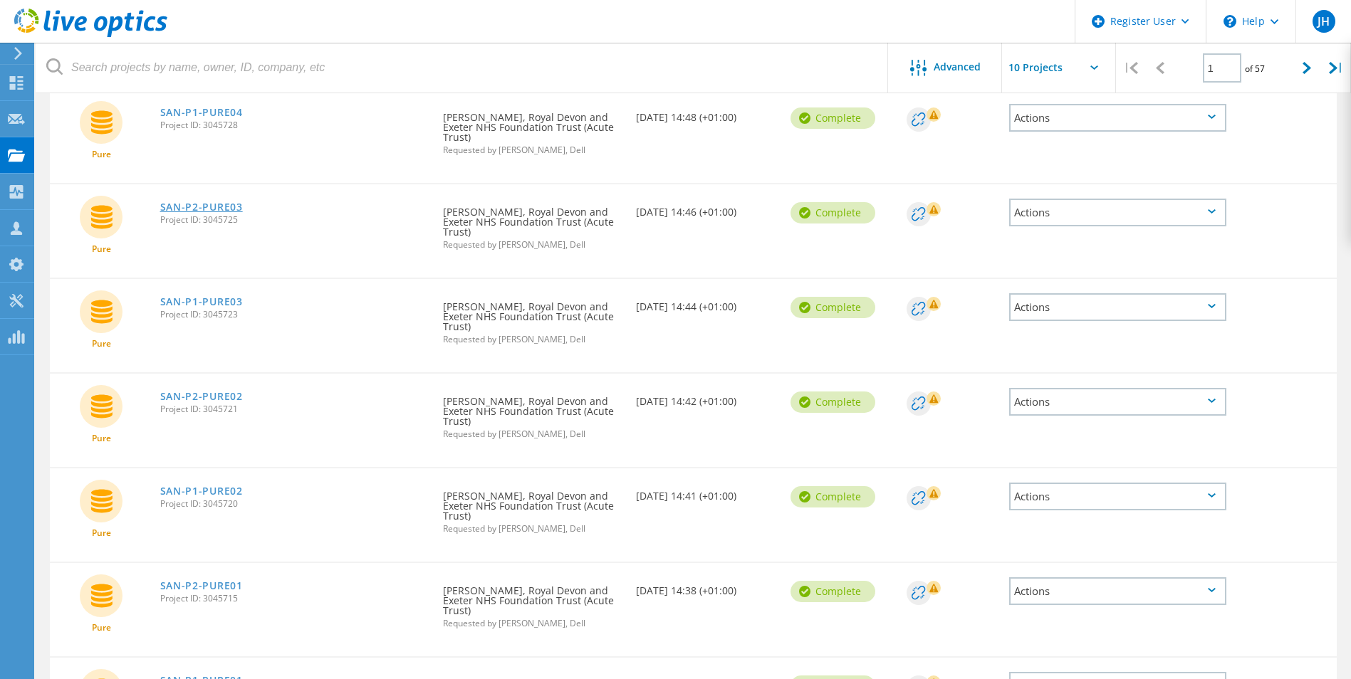
click at [211, 205] on link "SAN-P2-PURE03" at bounding box center [201, 207] width 83 height 10
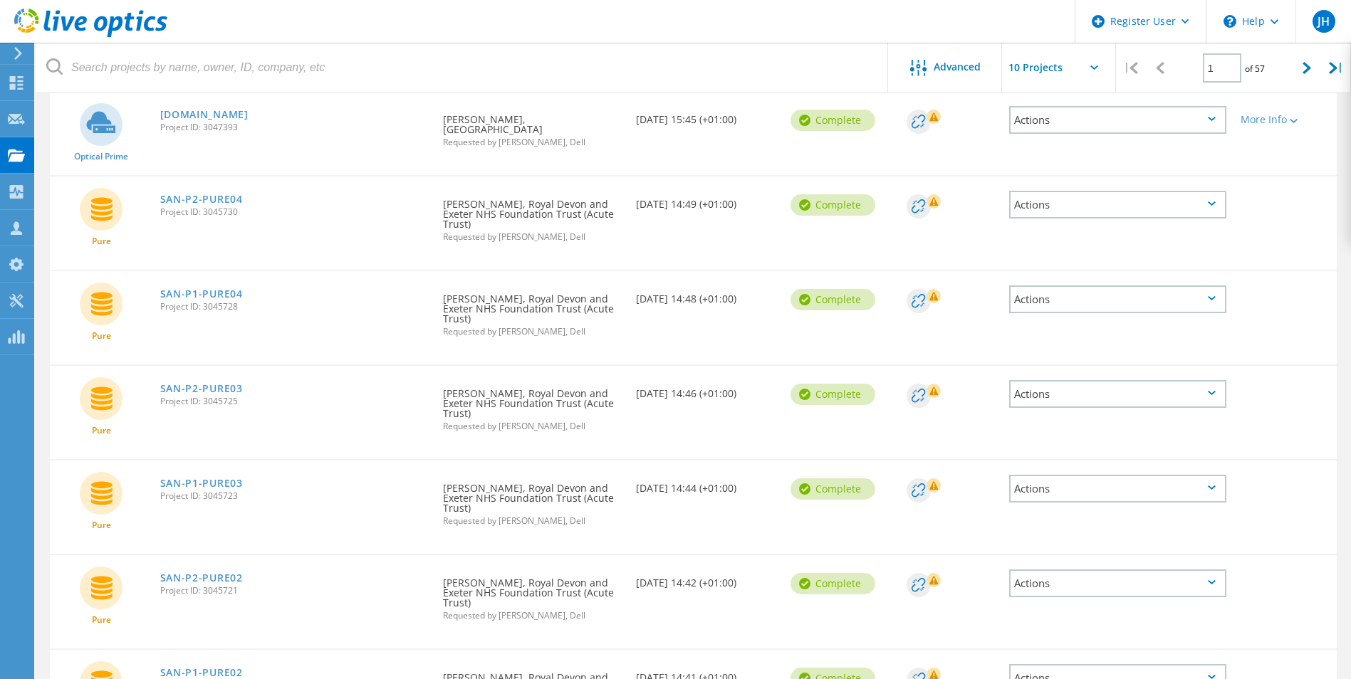
scroll to position [139, 0]
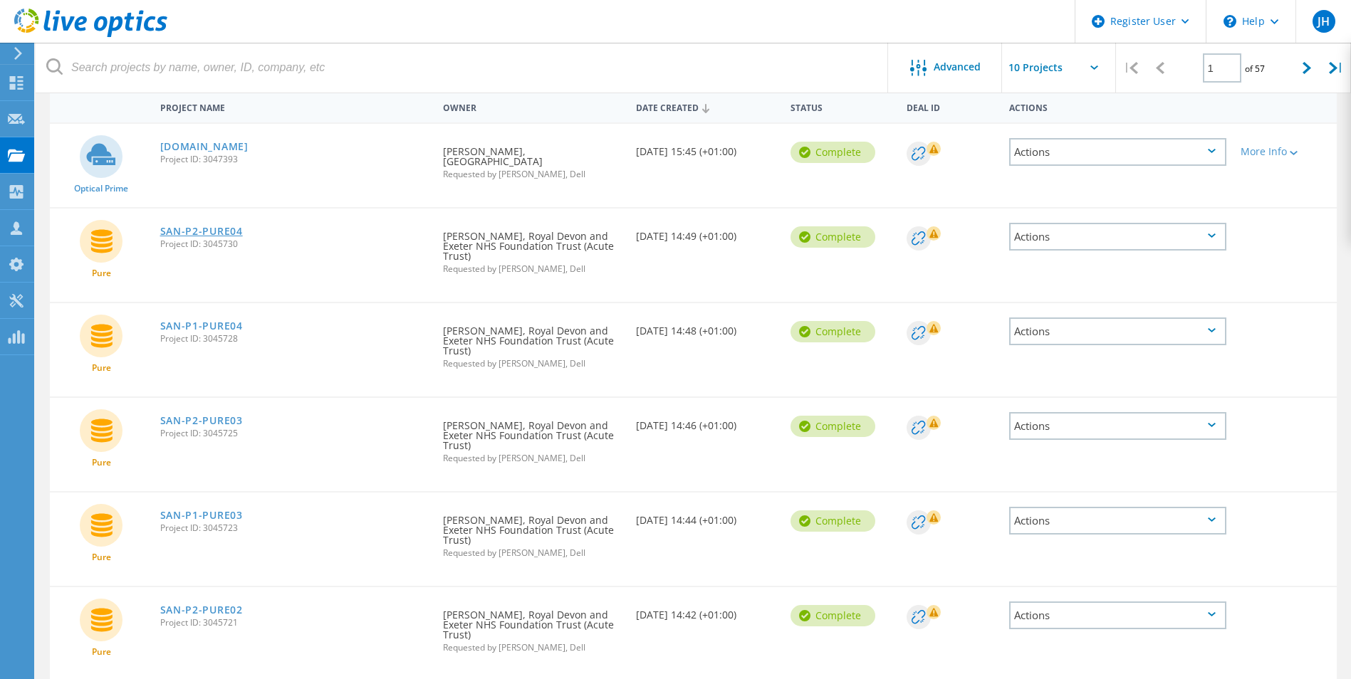
click at [210, 228] on link "SAN-P2-PURE04" at bounding box center [201, 231] width 83 height 10
